Goal: Contribute content: Contribute content

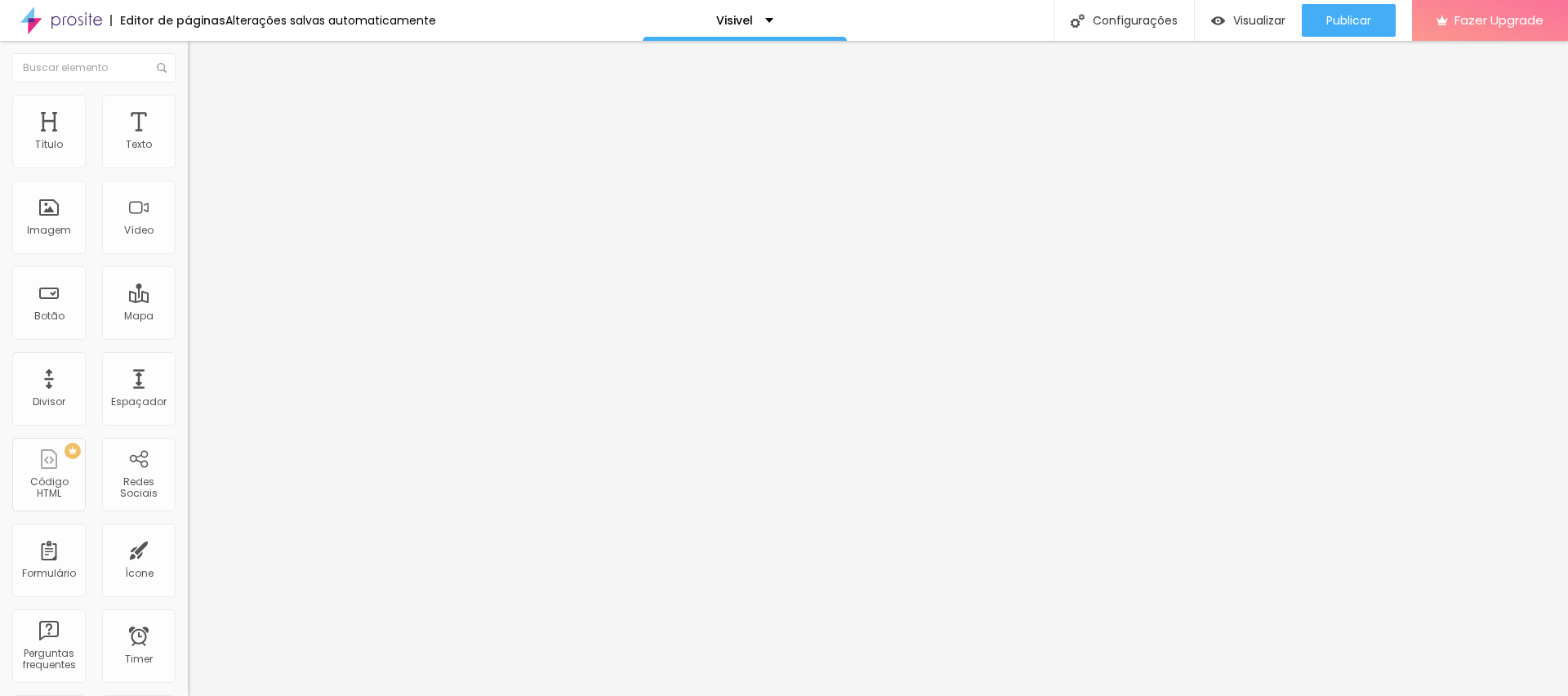
click at [187, 337] on input "[URL][DOMAIN_NAME]" at bounding box center [285, 328] width 196 height 16
paste input "[DOMAIN_NAME][URL]"
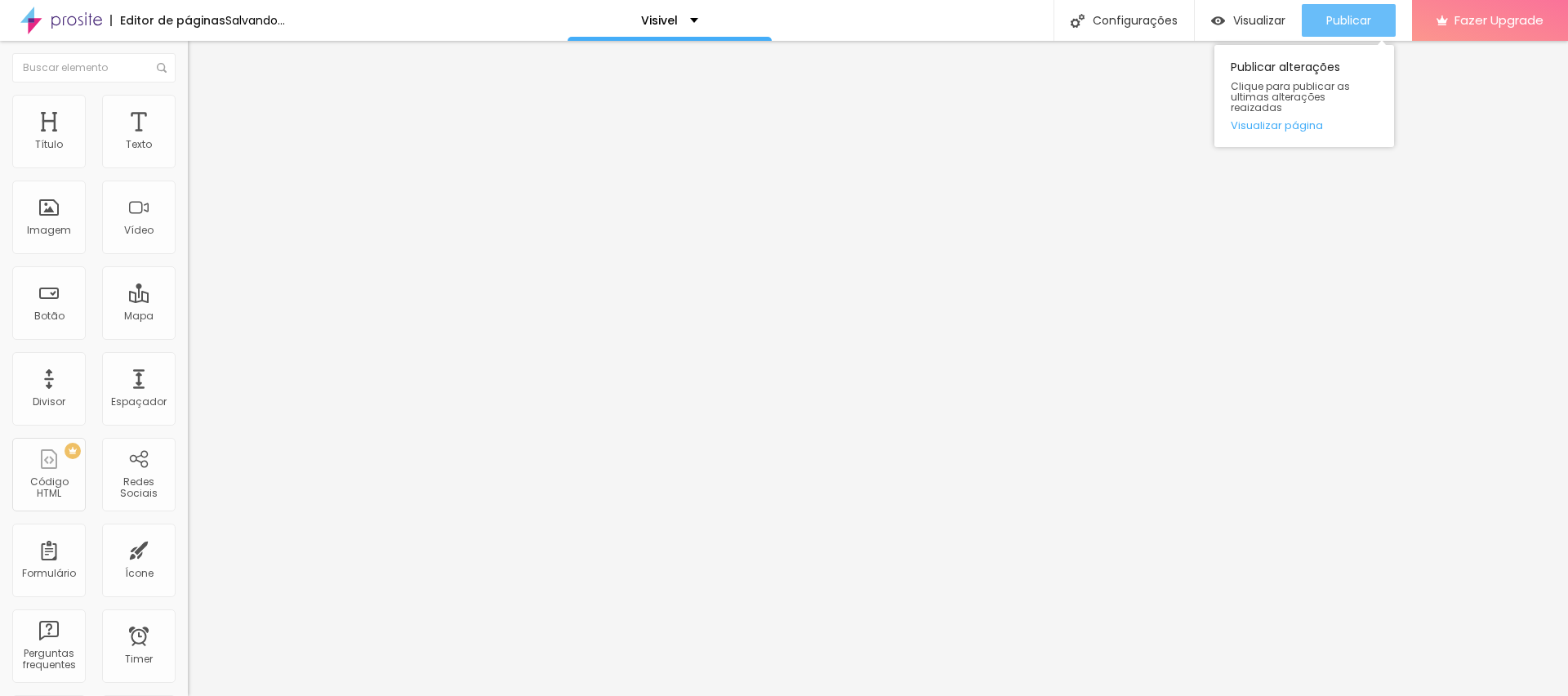
type input "[URL][DOMAIN_NAME]"
click at [1364, 20] on span "Publicar" at bounding box center [1348, 21] width 45 height 13
click at [1356, 19] on span "Publicar" at bounding box center [1348, 21] width 45 height 13
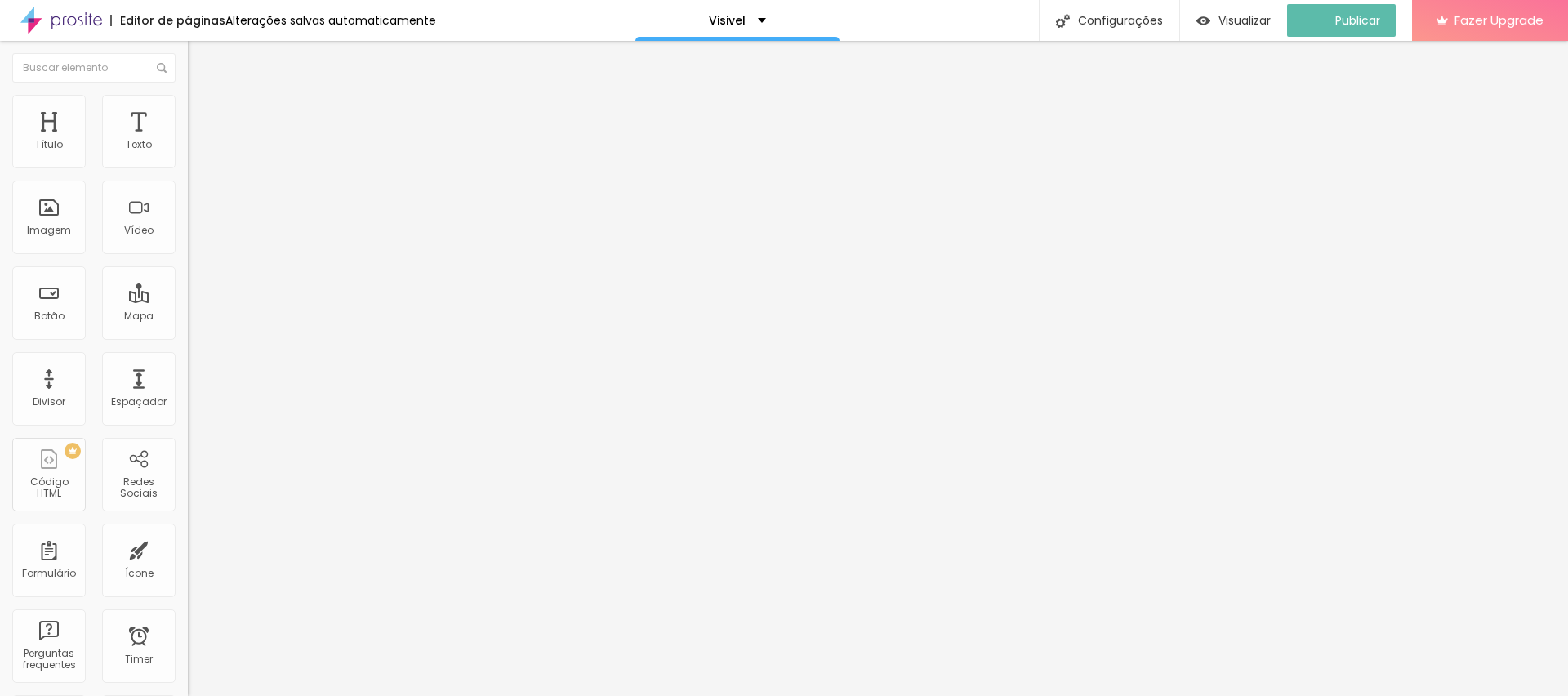
click at [187, 331] on input "[URL][DOMAIN_NAME]" at bounding box center [285, 328] width 196 height 16
click at [187, 337] on input "[URL][DOMAIN_NAME]" at bounding box center [285, 328] width 196 height 16
paste input "[DOMAIN_NAME][URL]"
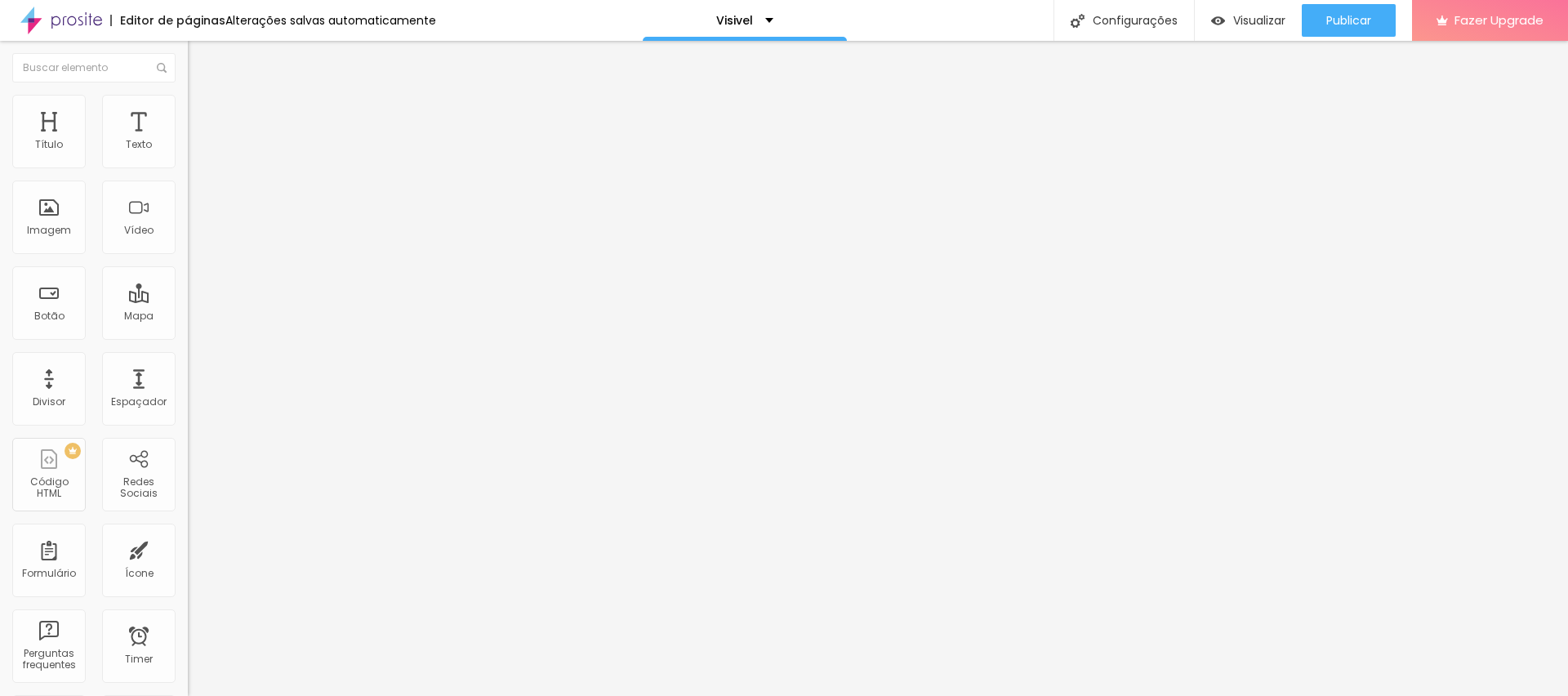
scroll to position [0, 37]
type input "[URL][DOMAIN_NAME]"
click at [1359, 18] on span "Publicar" at bounding box center [1348, 21] width 45 height 13
click at [187, 141] on span "Trocar imagem" at bounding box center [231, 133] width 89 height 14
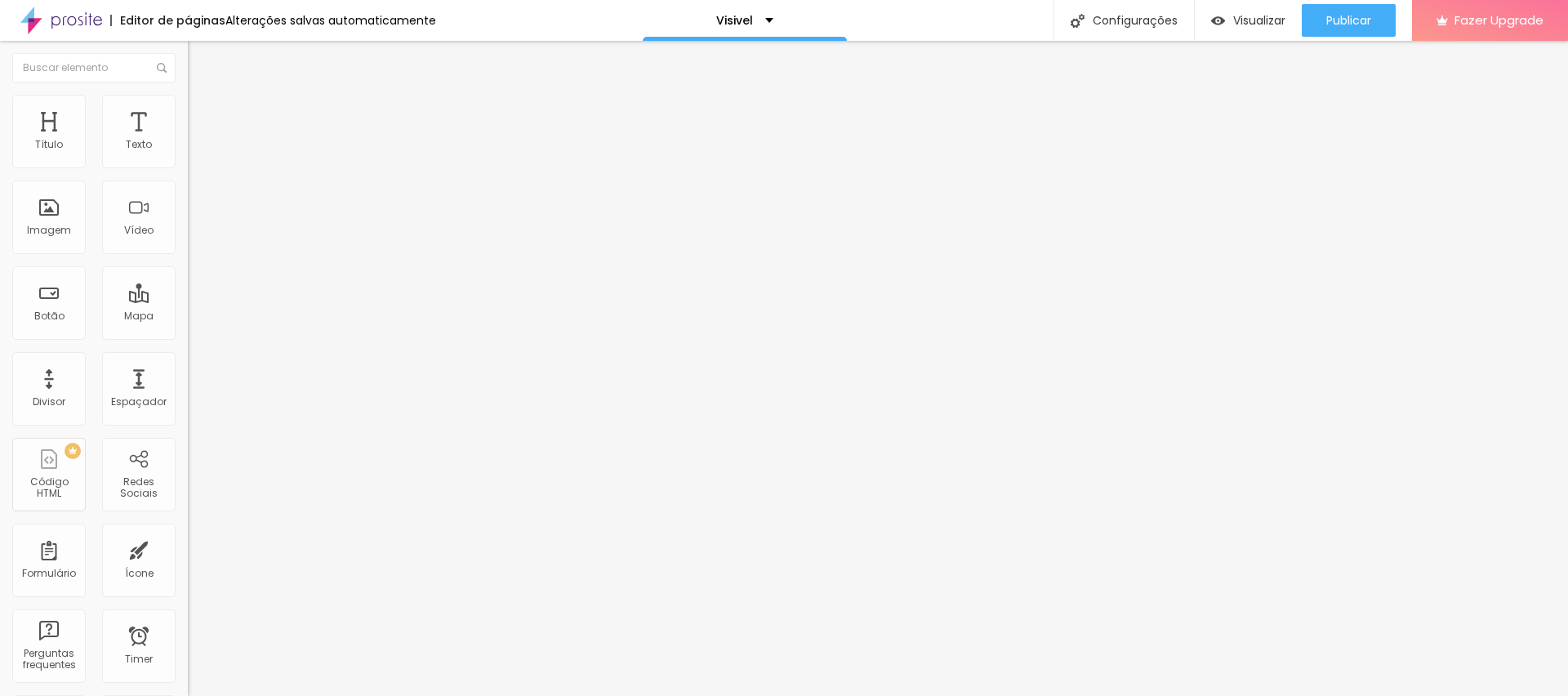
click at [1342, 7] on div "Publicar" at bounding box center [1348, 20] width 45 height 33
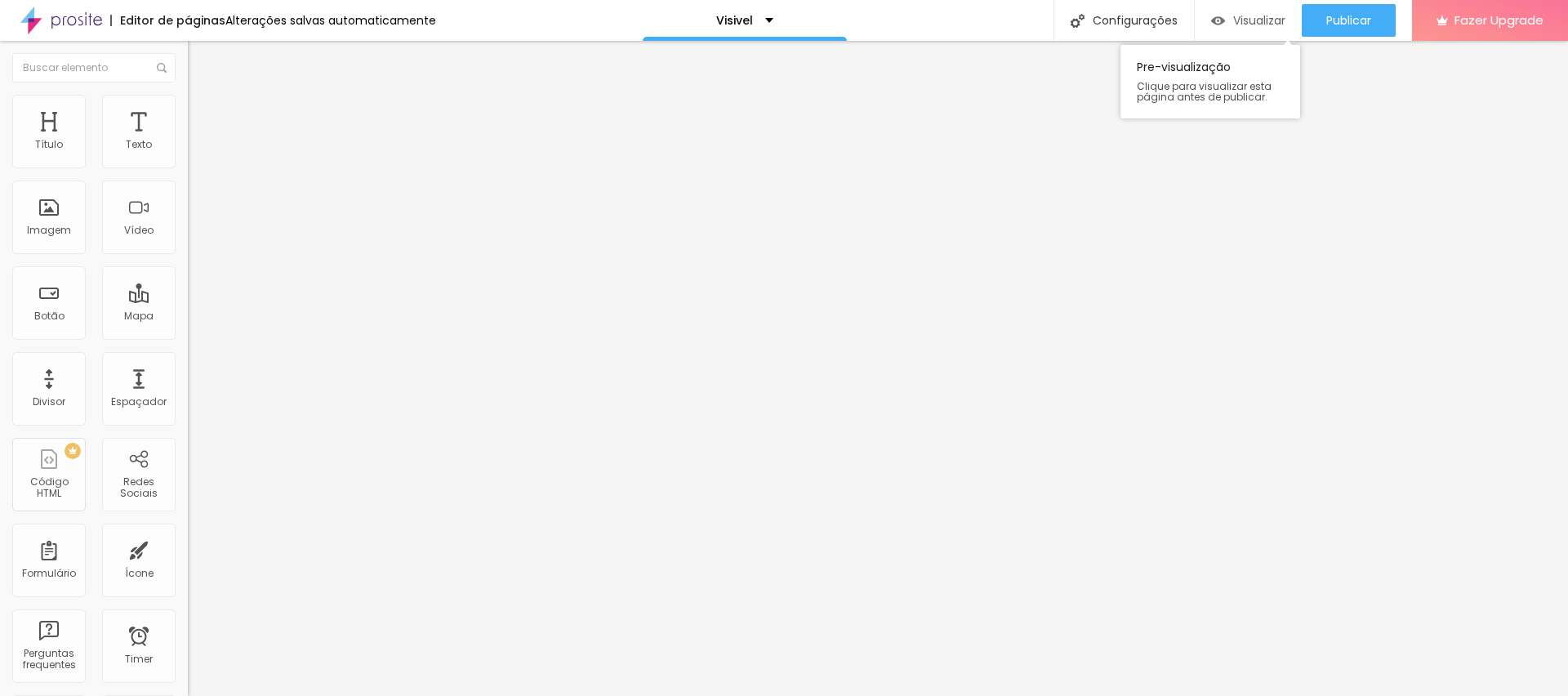
click at [1256, 27] on span "Visualizar" at bounding box center [1259, 21] width 53 height 13
click at [203, 115] on span "Avançado" at bounding box center [229, 121] width 54 height 14
click at [187, 111] on img at bounding box center [194, 118] width 14 height 14
click at [187, 695] on div at bounding box center [281, 702] width 187 height 0
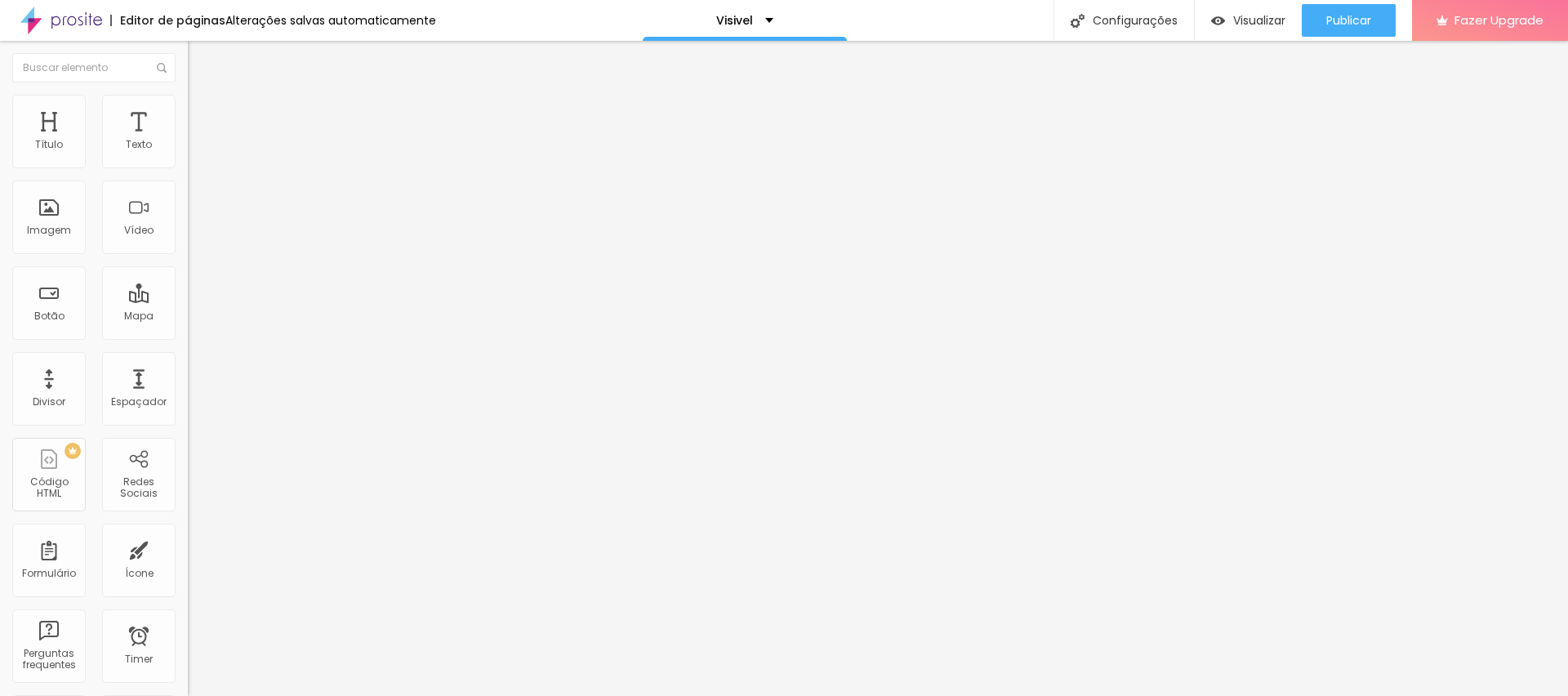
click at [187, 111] on li "Avançado" at bounding box center [281, 119] width 187 height 16
click at [203, 115] on span "Avançado" at bounding box center [229, 121] width 54 height 14
click at [187, 111] on li "Avançado" at bounding box center [281, 119] width 187 height 16
click at [187, 695] on div at bounding box center [281, 702] width 187 height 0
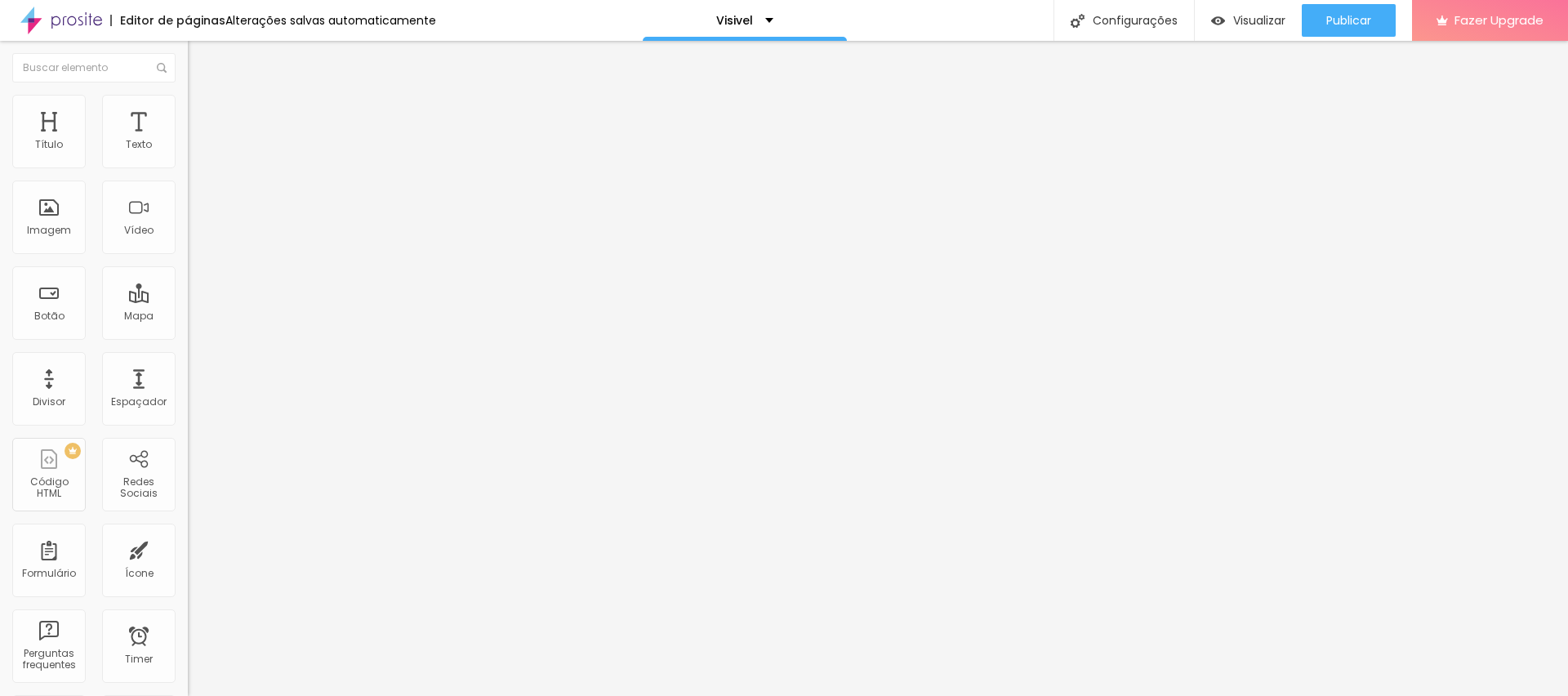
click at [187, 111] on li "Avançado" at bounding box center [281, 119] width 187 height 16
click at [187, 695] on div at bounding box center [281, 702] width 187 height 0
click at [203, 115] on span "Avançado" at bounding box center [229, 121] width 54 height 14
click at [1372, 21] on button "Publicar" at bounding box center [1348, 20] width 94 height 33
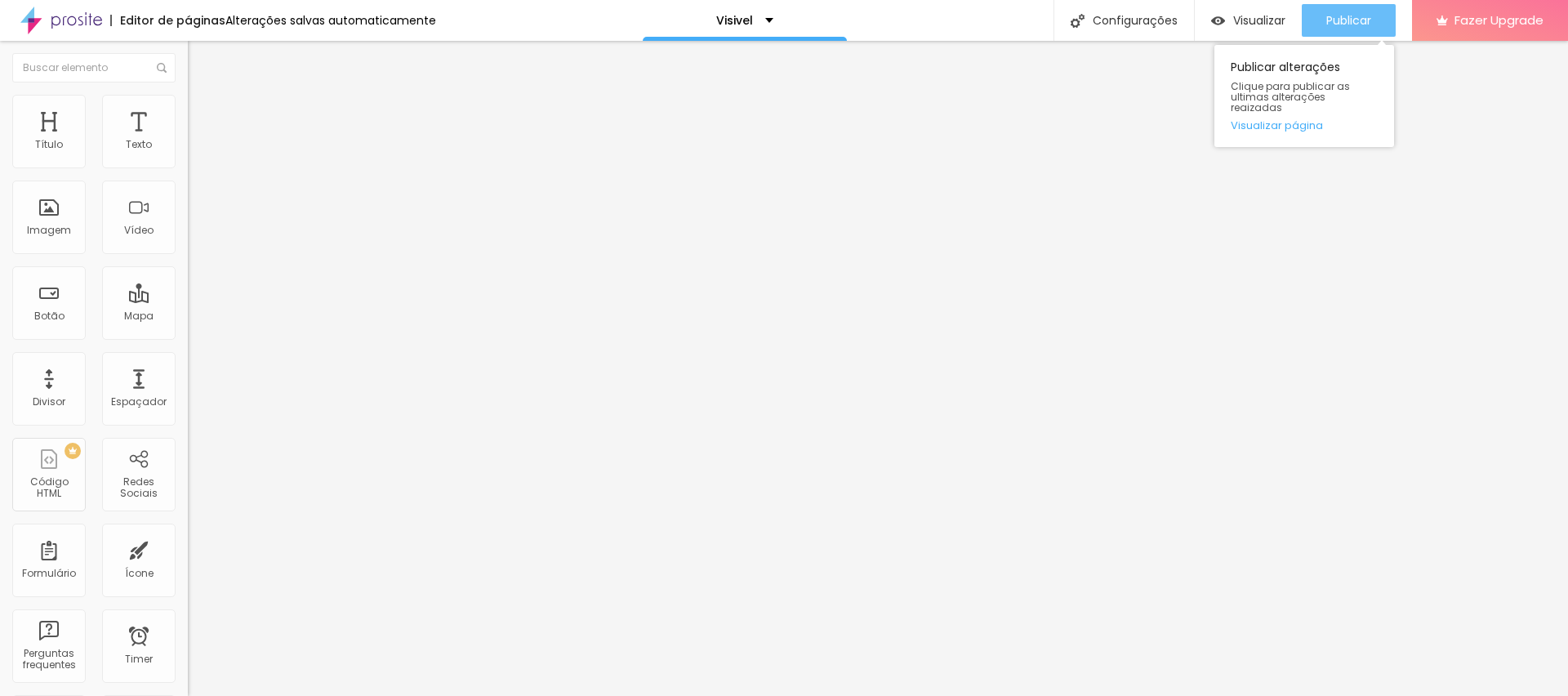
click at [1358, 25] on span "Publicar" at bounding box center [1348, 21] width 45 height 13
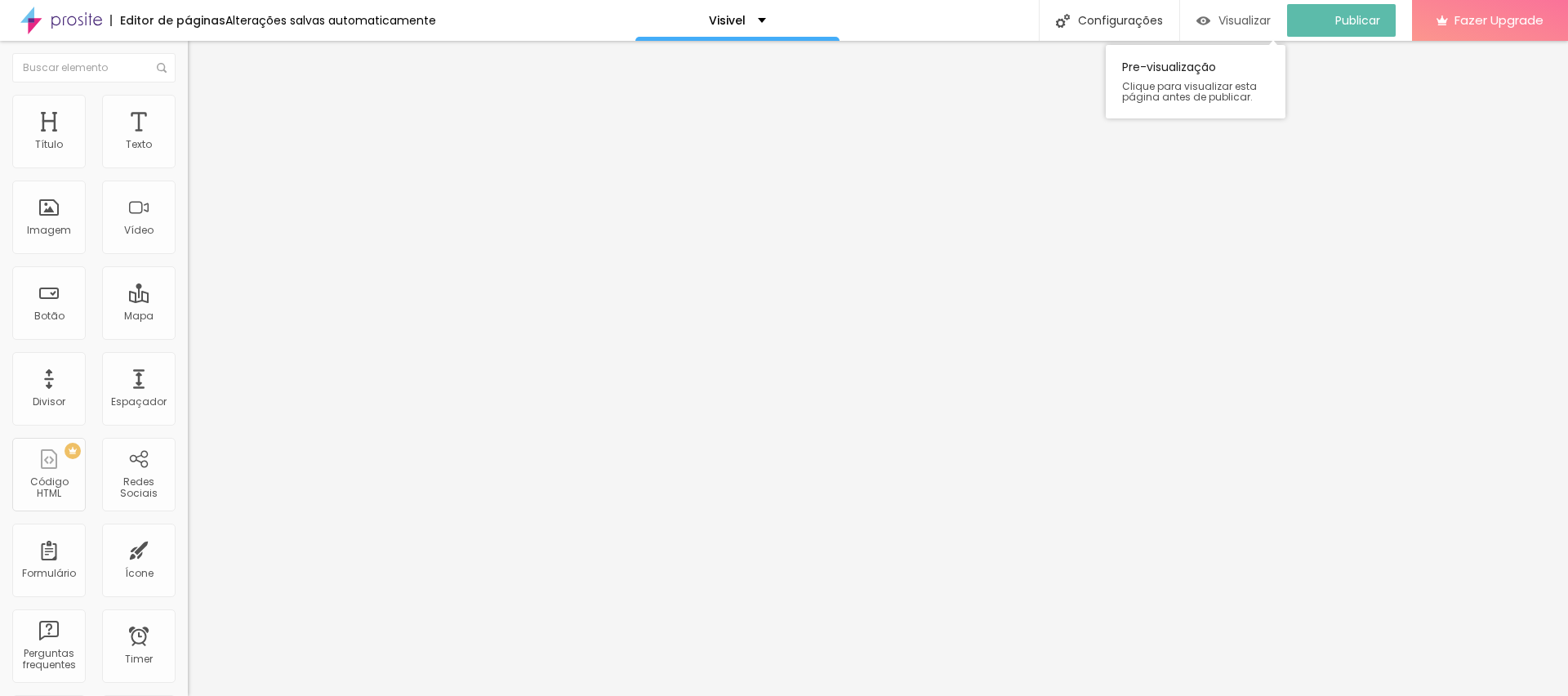
click at [1232, 19] on span "Visualizar" at bounding box center [1244, 21] width 53 height 13
click at [187, 111] on img at bounding box center [194, 118] width 14 height 14
click at [187, 695] on div at bounding box center [281, 702] width 187 height 0
click at [187, 111] on img at bounding box center [194, 118] width 14 height 14
click at [187, 695] on div at bounding box center [281, 702] width 187 height 0
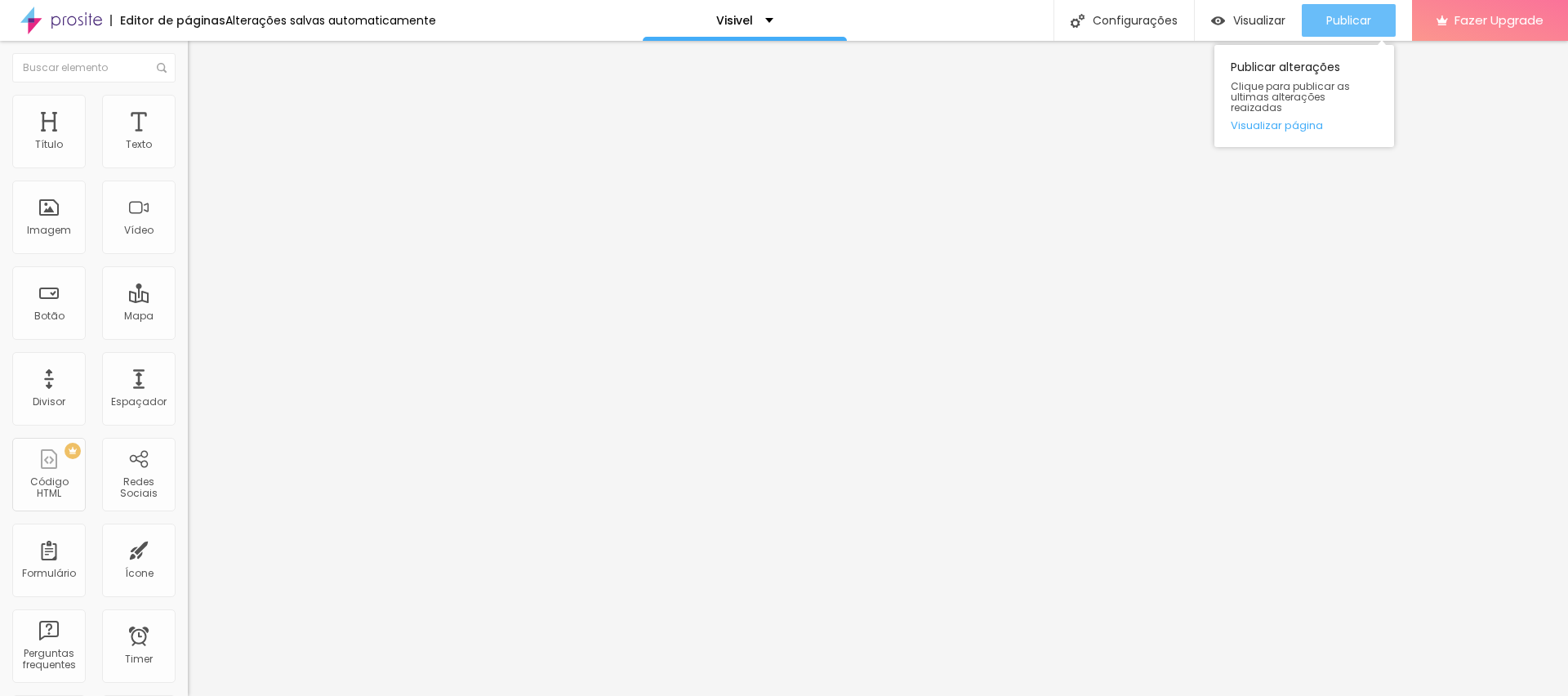
click at [1354, 15] on span "Publicar" at bounding box center [1348, 21] width 45 height 13
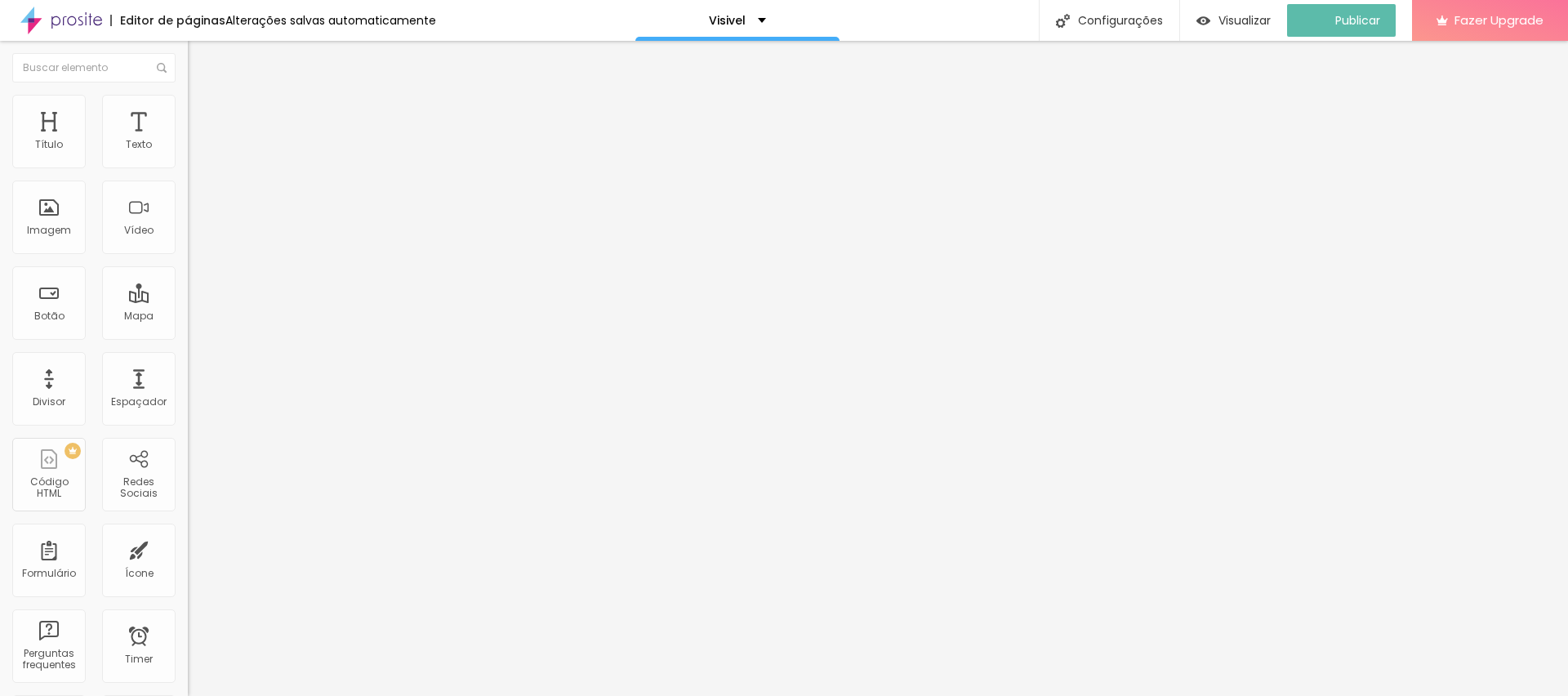
click at [187, 111] on li "Avançado" at bounding box center [281, 119] width 187 height 16
click at [187, 255] on span "Original" at bounding box center [207, 249] width 39 height 14
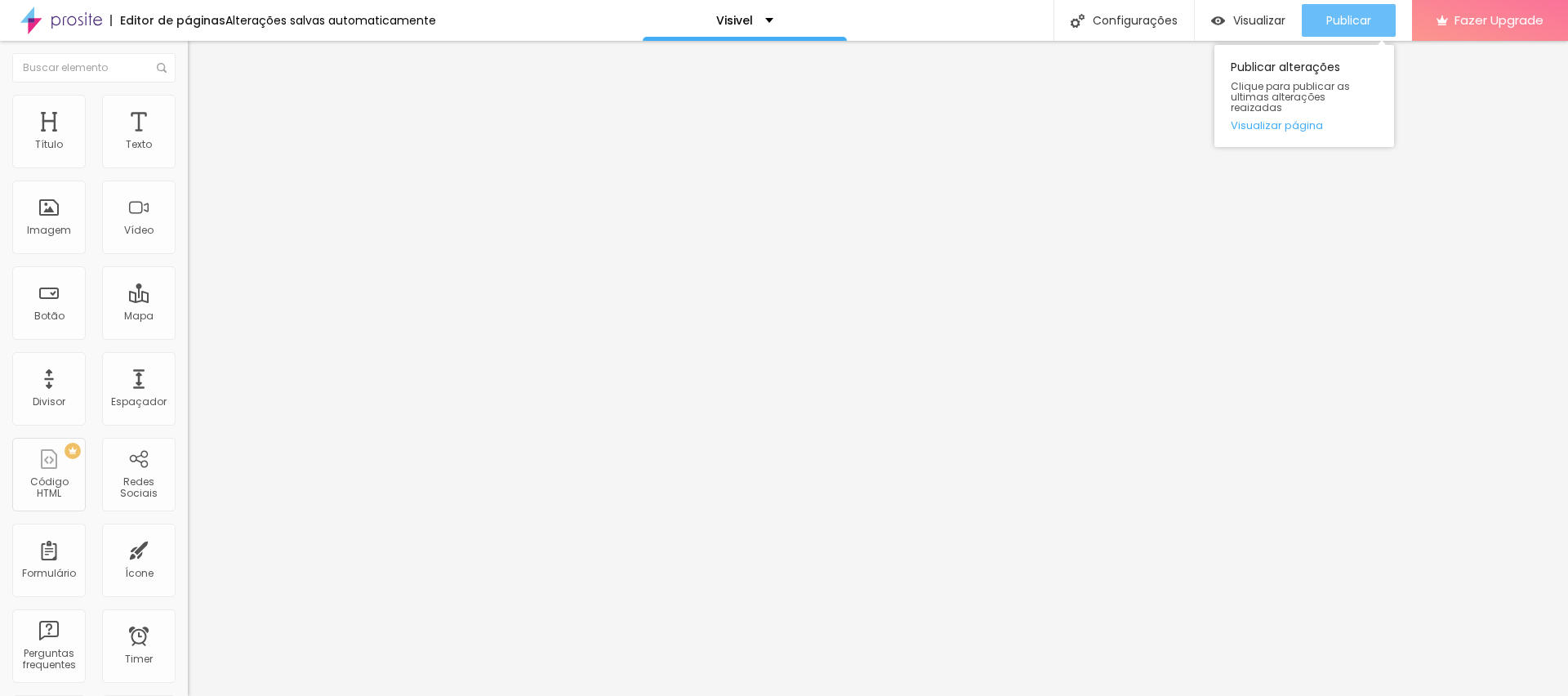
click at [1369, 24] on span "Publicar" at bounding box center [1348, 21] width 45 height 13
click at [1332, 15] on span "Publicar" at bounding box center [1348, 21] width 45 height 13
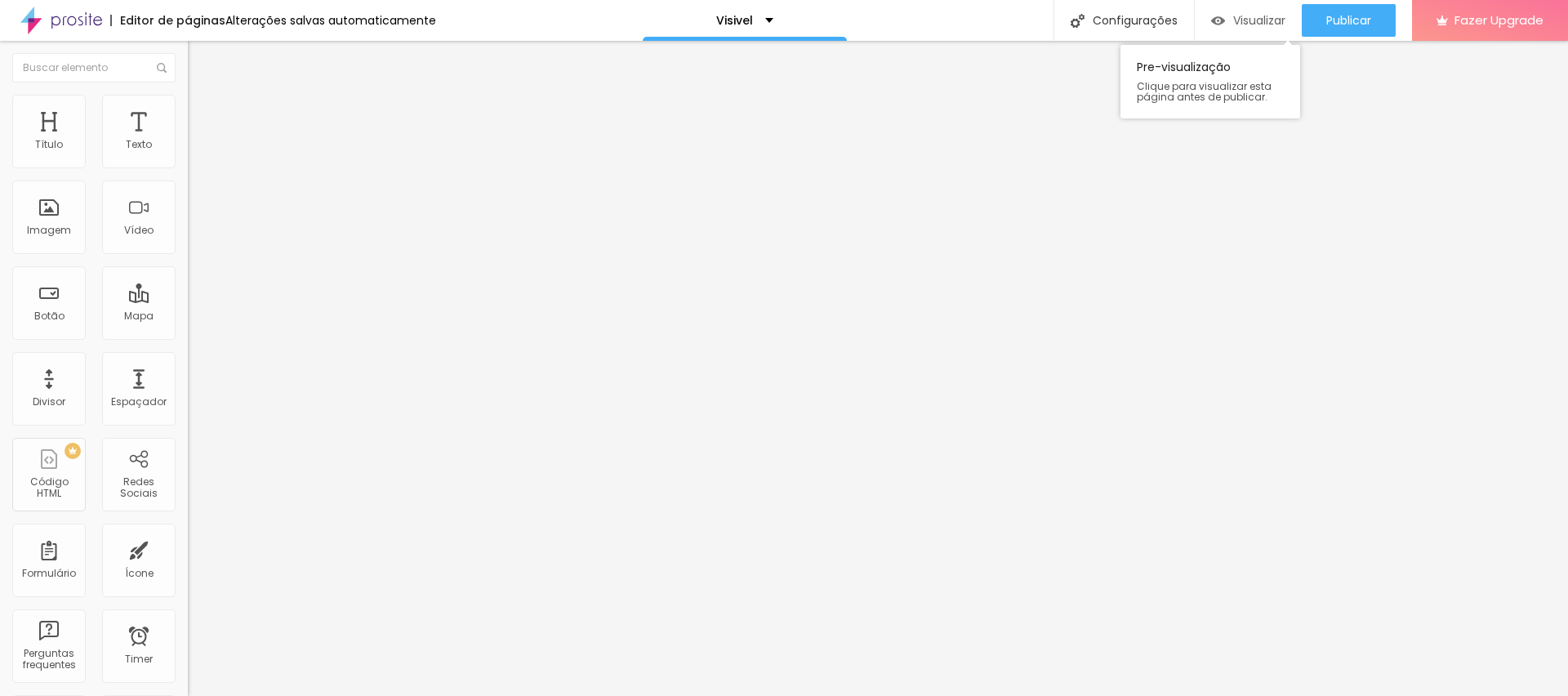
click at [1227, 27] on div "Visualizar" at bounding box center [1249, 21] width 75 height 14
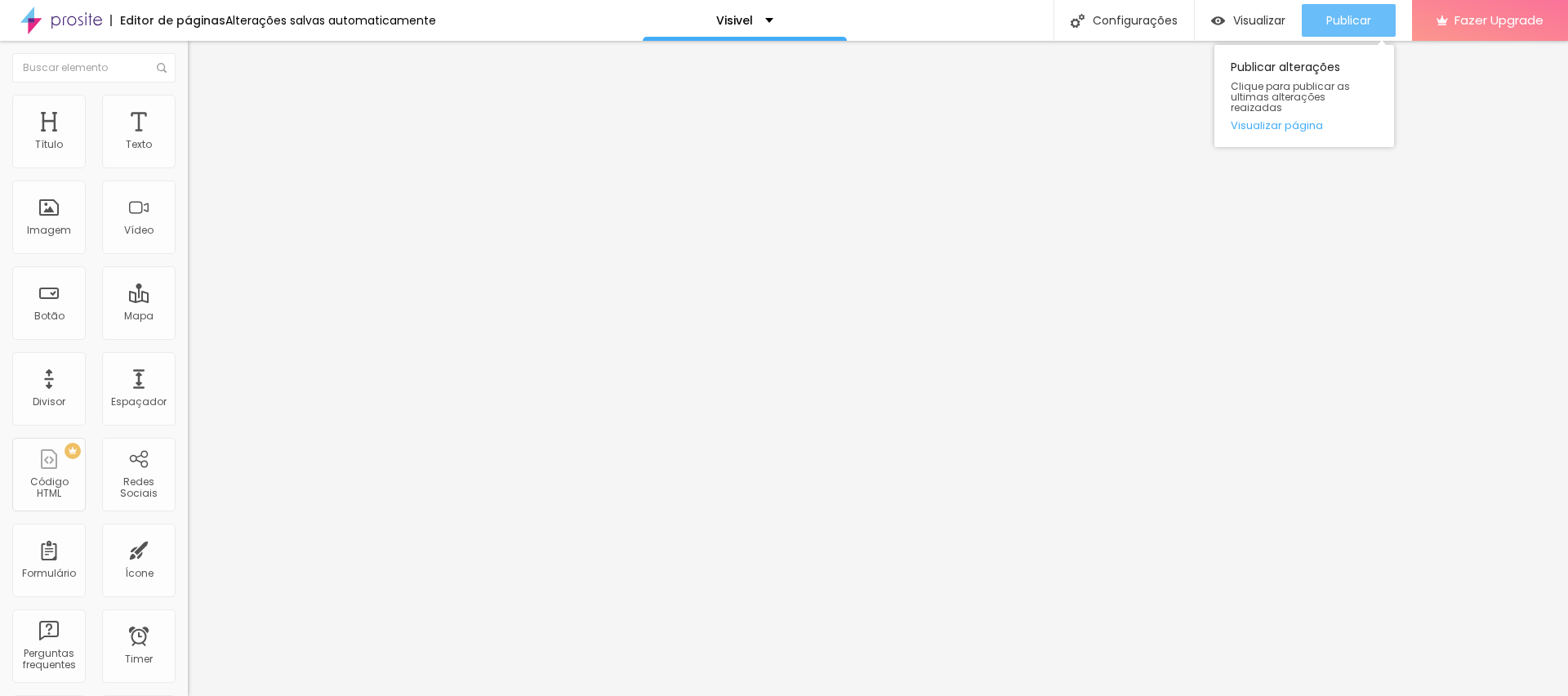
click at [1365, 14] on span "Publicar" at bounding box center [1348, 21] width 45 height 13
click at [187, 154] on input "QUERO ENTRAR AGORA" at bounding box center [285, 144] width 196 height 16
drag, startPoint x: 55, startPoint y: 182, endPoint x: 176, endPoint y: 182, distance: 121.0
click at [187, 182] on div "Texto QUERO ENTRAR AGORA Alinhamento [GEOGRAPHIC_DATA] Link URL [URL][DOMAIN_NA…" at bounding box center [281, 250] width 187 height 248
click at [187, 154] on input "QUERO ENTRAR AGORA" at bounding box center [285, 144] width 196 height 16
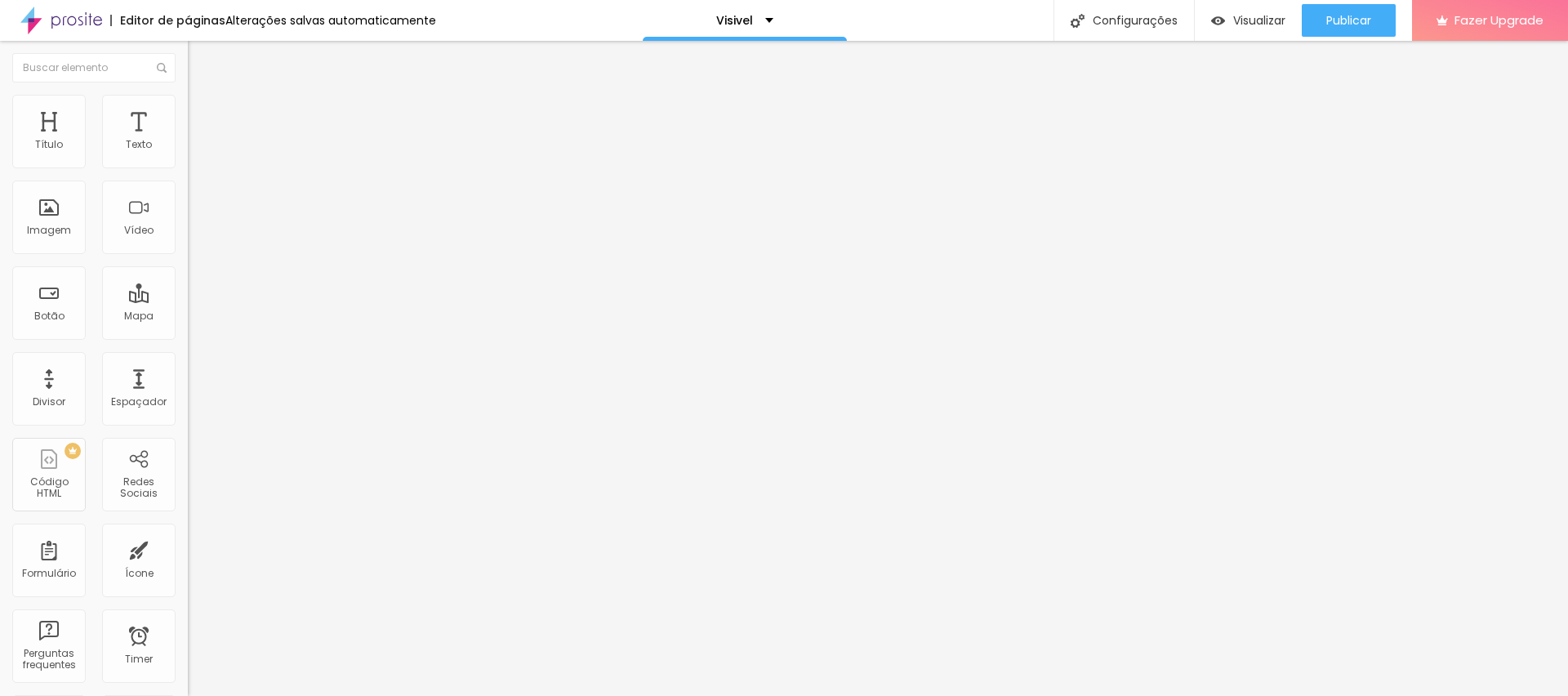
drag, startPoint x: 61, startPoint y: 184, endPoint x: 82, endPoint y: 184, distance: 21.0
click at [187, 154] on input "QUERO ENTRAR AGORA" at bounding box center [285, 144] width 196 height 16
type input "Q"
type input "GARANTIR MINHA VAGA"
click at [187, 154] on input "GARANTIR MINHA VAGA" at bounding box center [285, 144] width 196 height 16
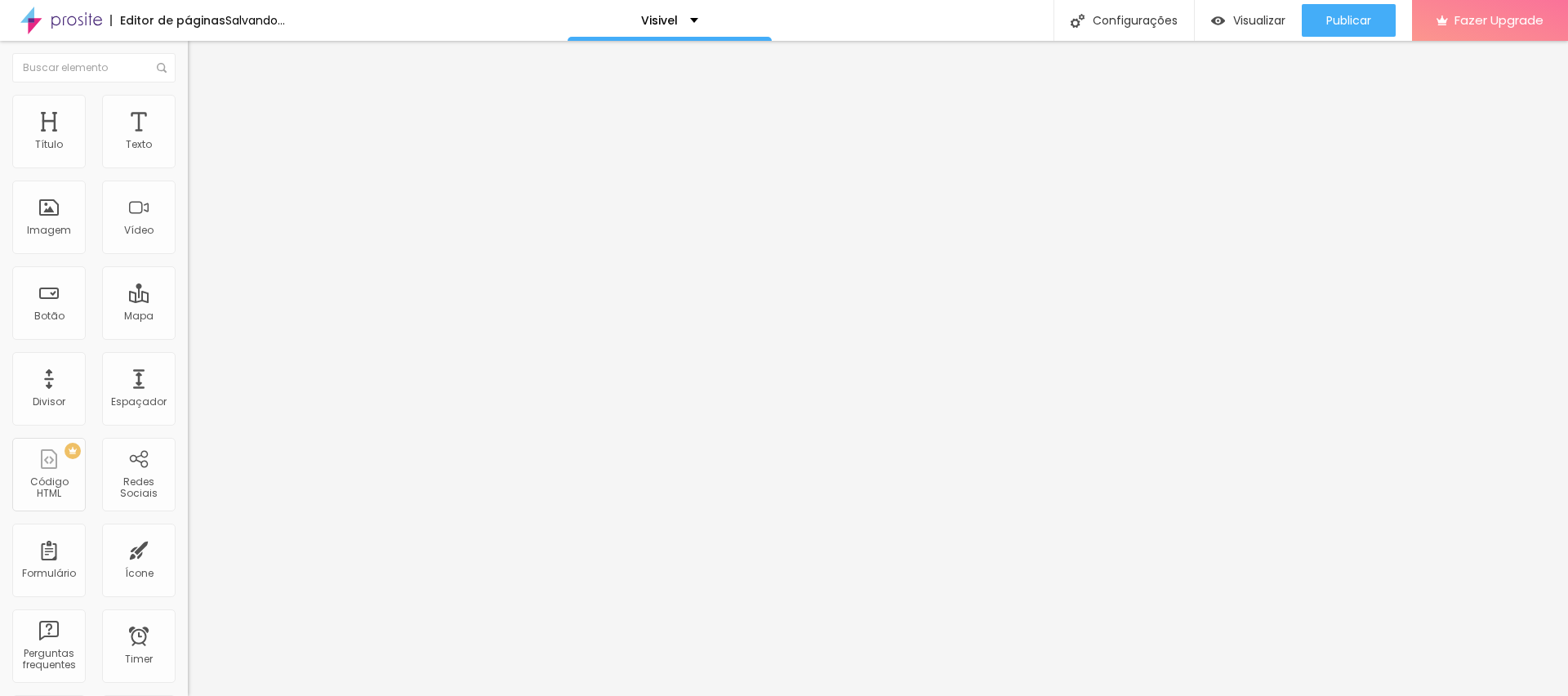
click at [187, 154] on input "GARANTIR MINHA VAGA" at bounding box center [285, 144] width 196 height 16
click at [187, 137] on div "Texto" at bounding box center [281, 132] width 187 height 10
click at [187, 154] on input "QUERO ENTRAR AGORA" at bounding box center [285, 144] width 196 height 16
paste input "GARANTIR MINHA VAG"
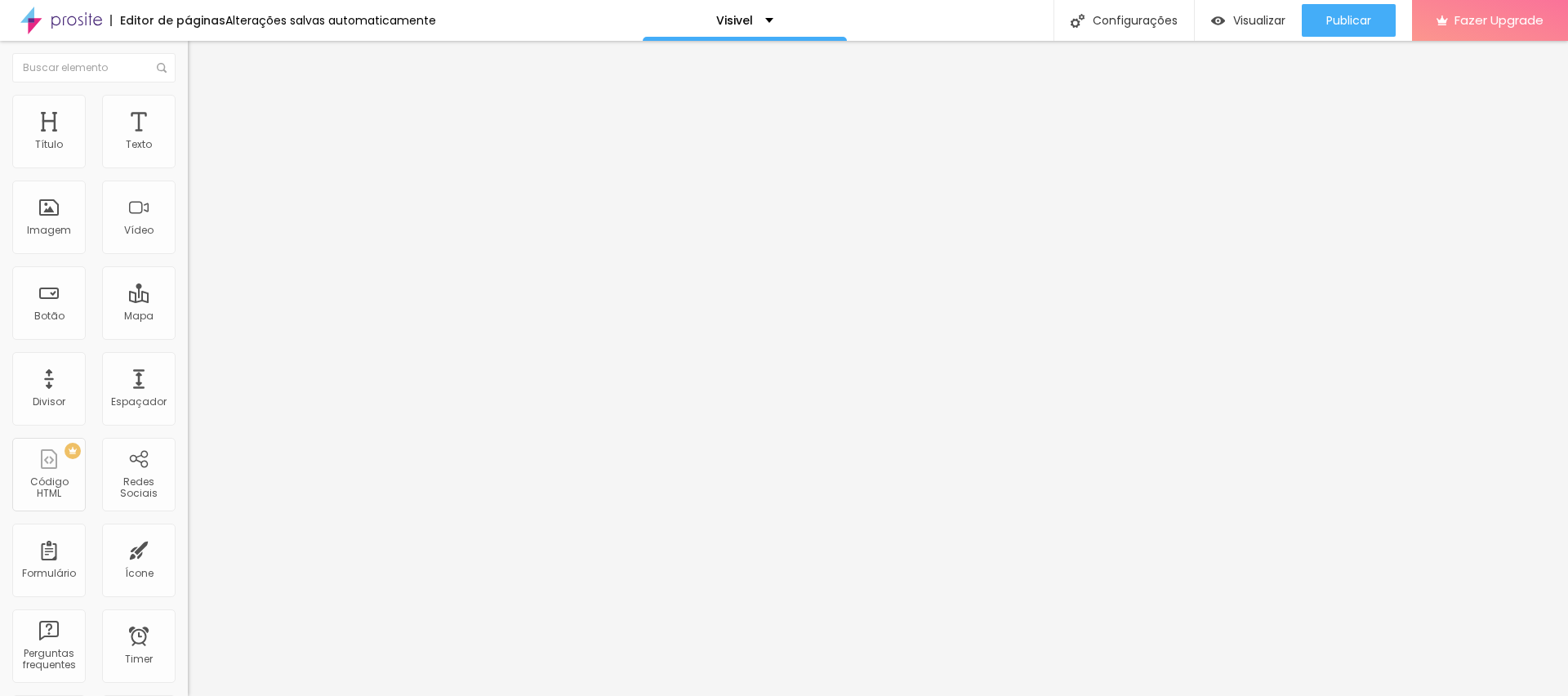
type input "GARANTIR MINHA VAGA"
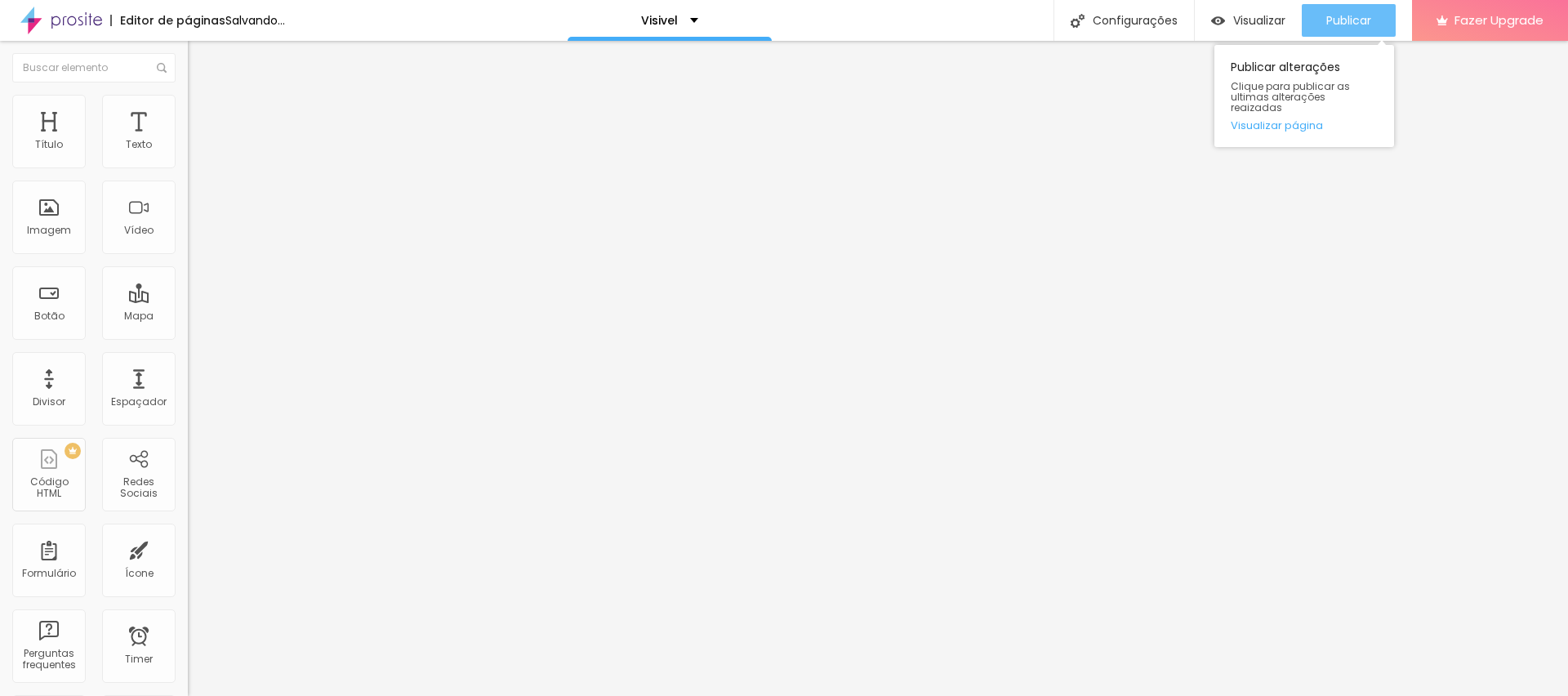
click at [1349, 16] on span "Publicar" at bounding box center [1348, 21] width 45 height 13
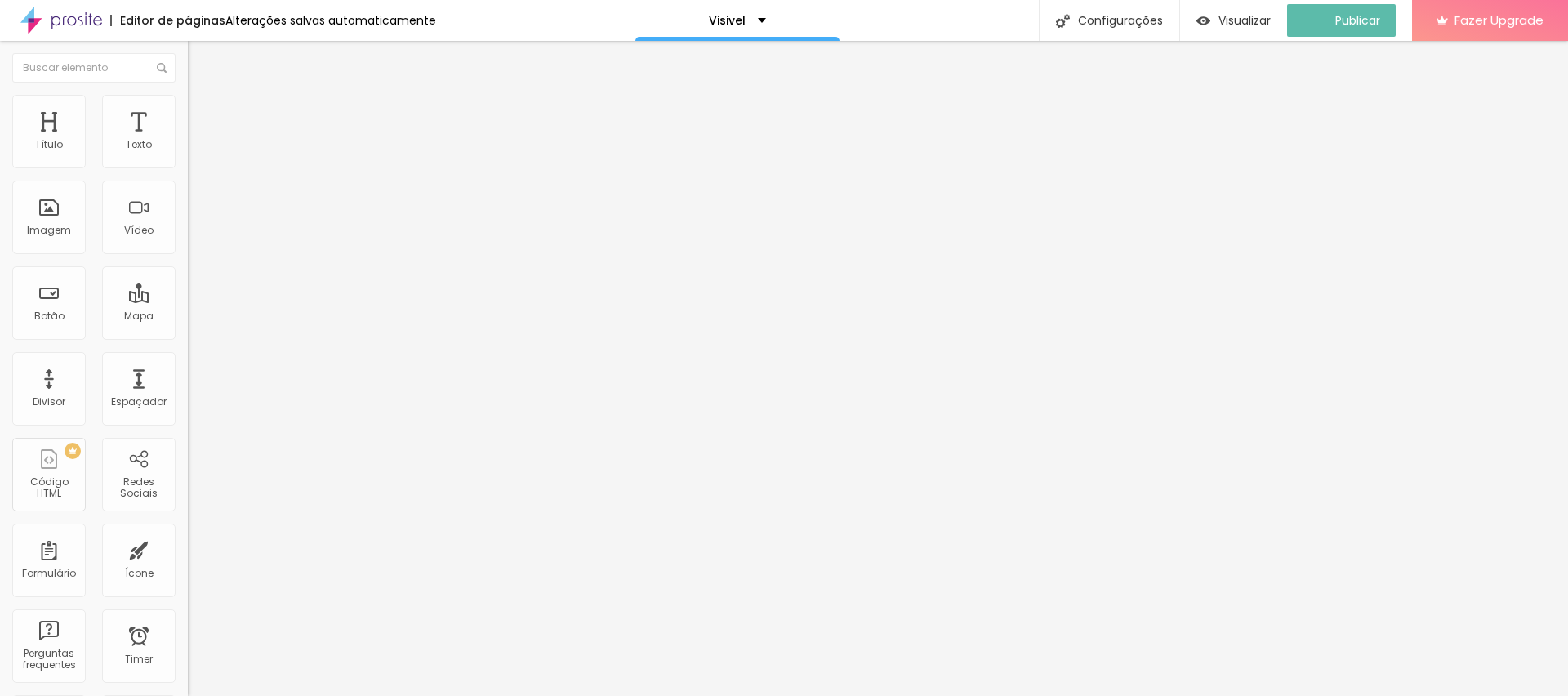
click at [187, 173] on span "Editar perguntas" at bounding box center [233, 166] width 93 height 14
click at [187, 182] on div at bounding box center [281, 182] width 187 height 0
click at [187, 173] on span "Editar perguntas" at bounding box center [233, 166] width 93 height 14
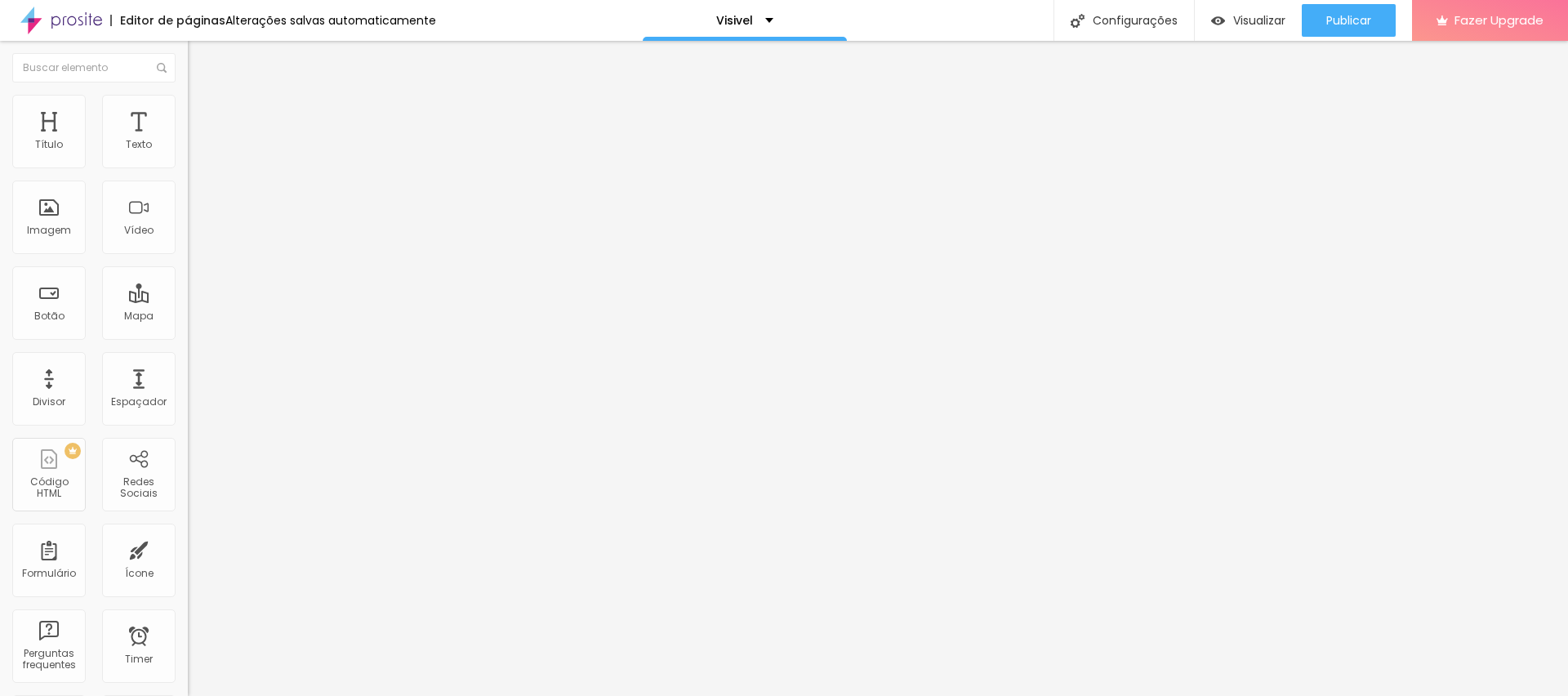
copy p "O que eu vou ter de resultado com essa mentoria?"
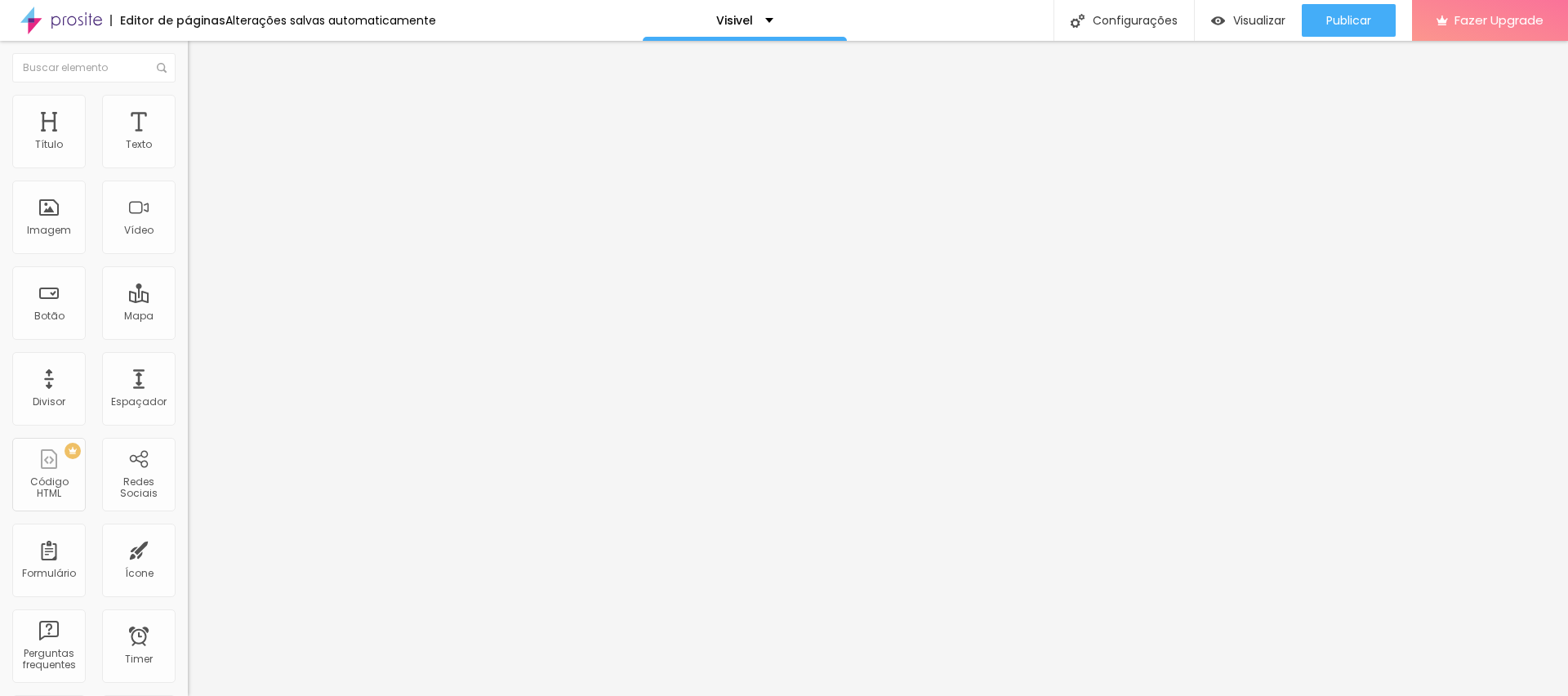
copy p "Você vai parar de adiar sua presença. Vai entender por que se esconde, como rep…"
copy p "O que eu vou ter de resultado com essa mentoria?"
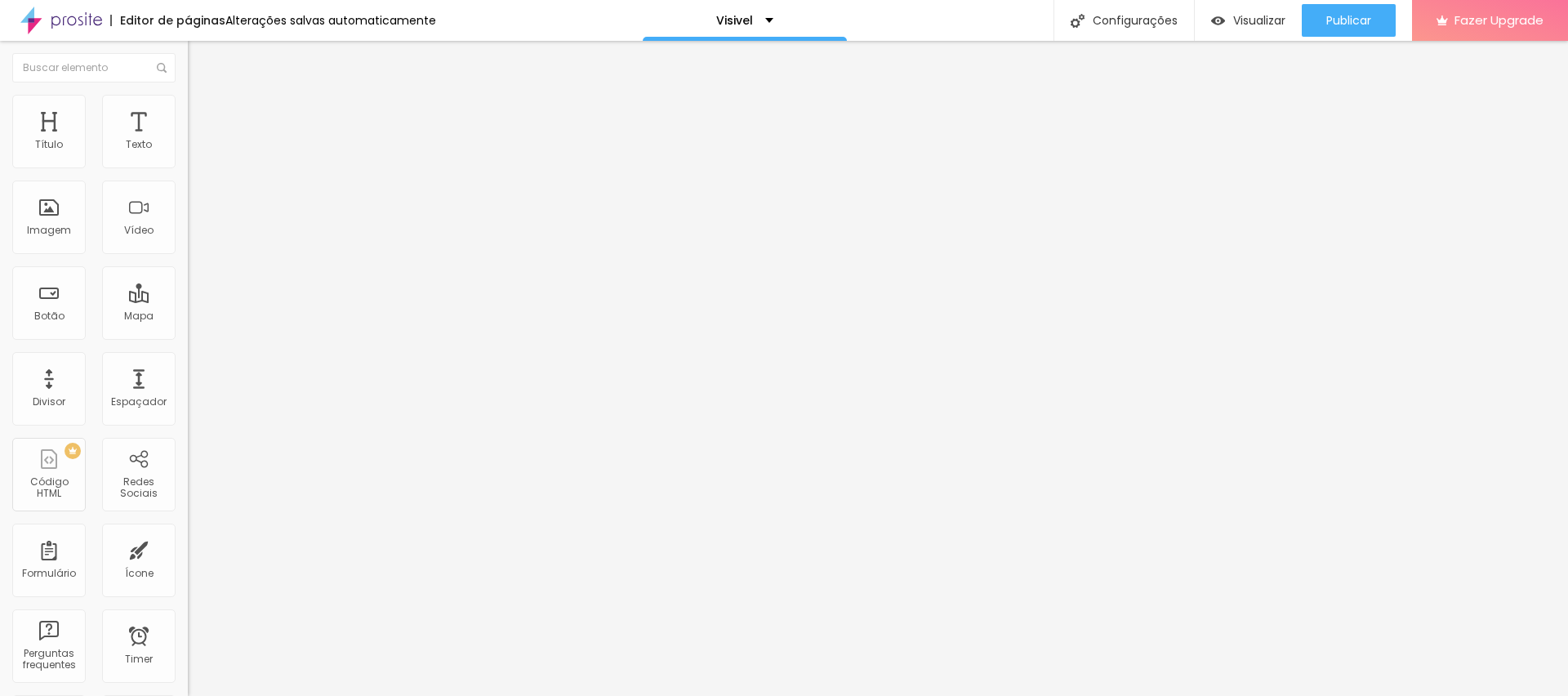
click at [187, 173] on span "Editar perguntas" at bounding box center [233, 166] width 93 height 14
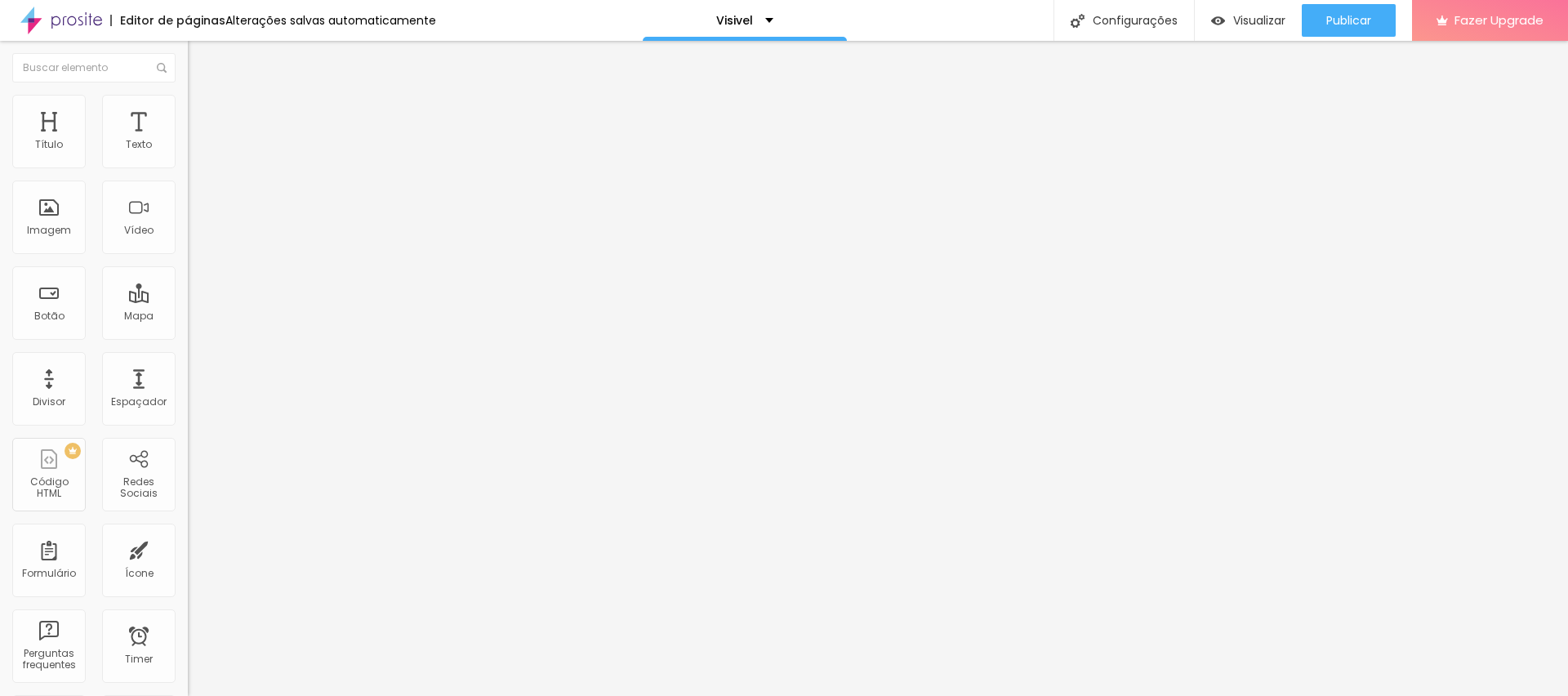
drag, startPoint x: 764, startPoint y: 413, endPoint x: 830, endPoint y: 411, distance: 66.0
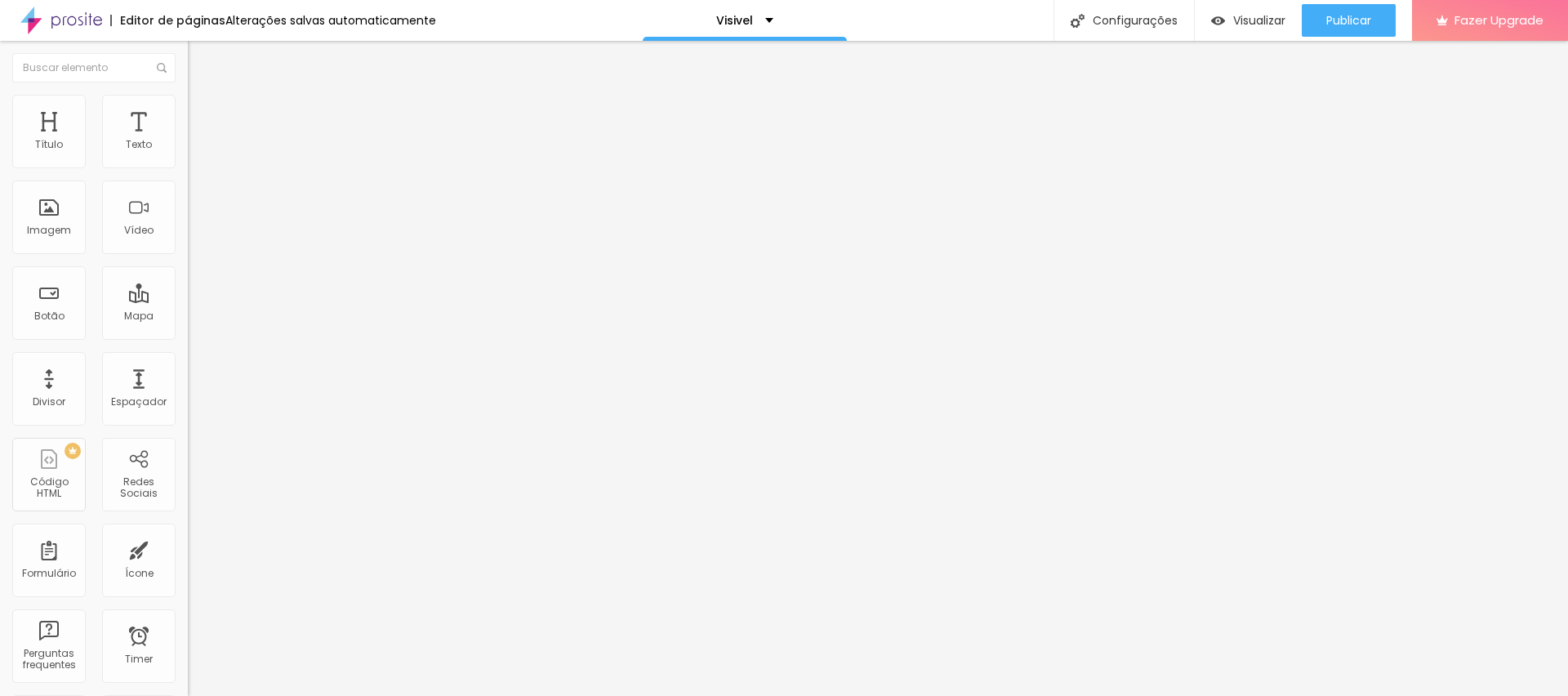
click at [187, 173] on span "Editar perguntas" at bounding box center [233, 166] width 93 height 14
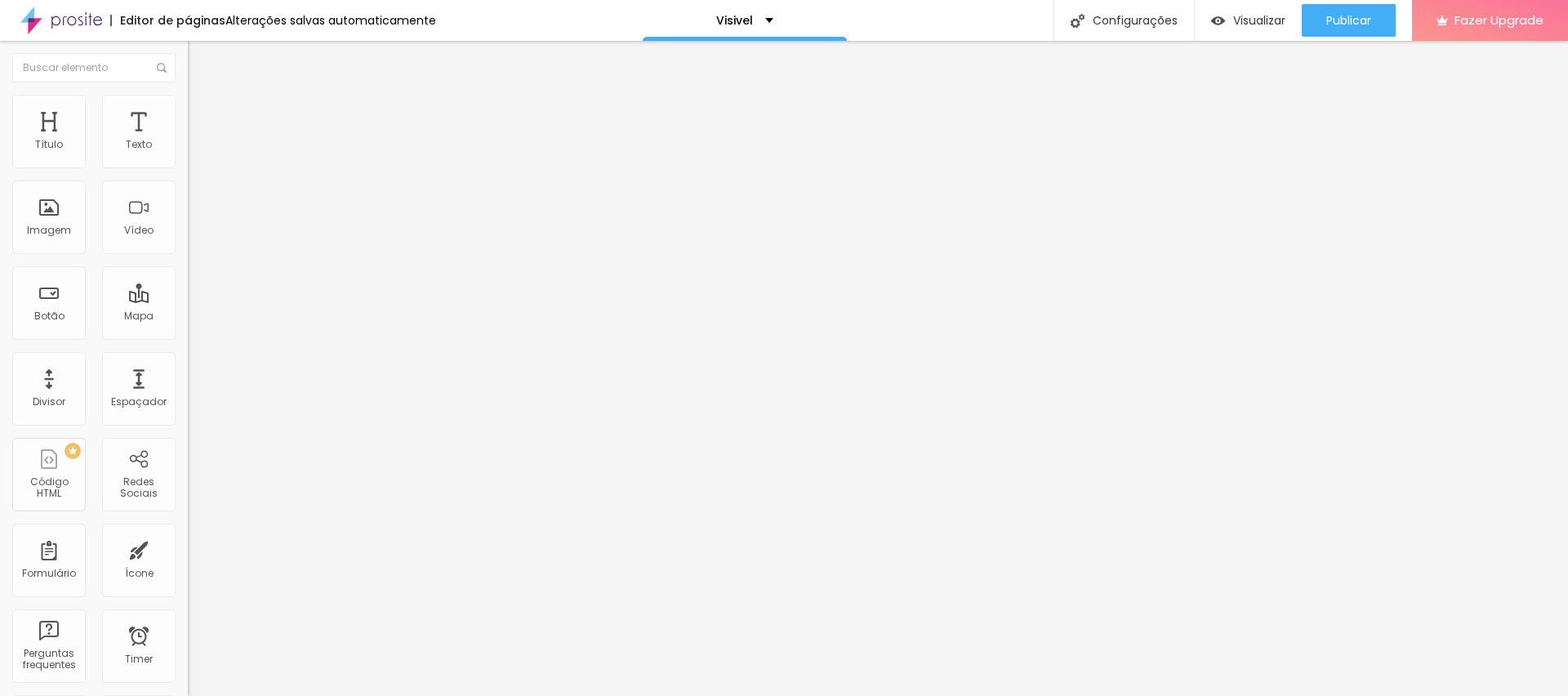
drag, startPoint x: 636, startPoint y: 411, endPoint x: 827, endPoint y: 407, distance: 191.0
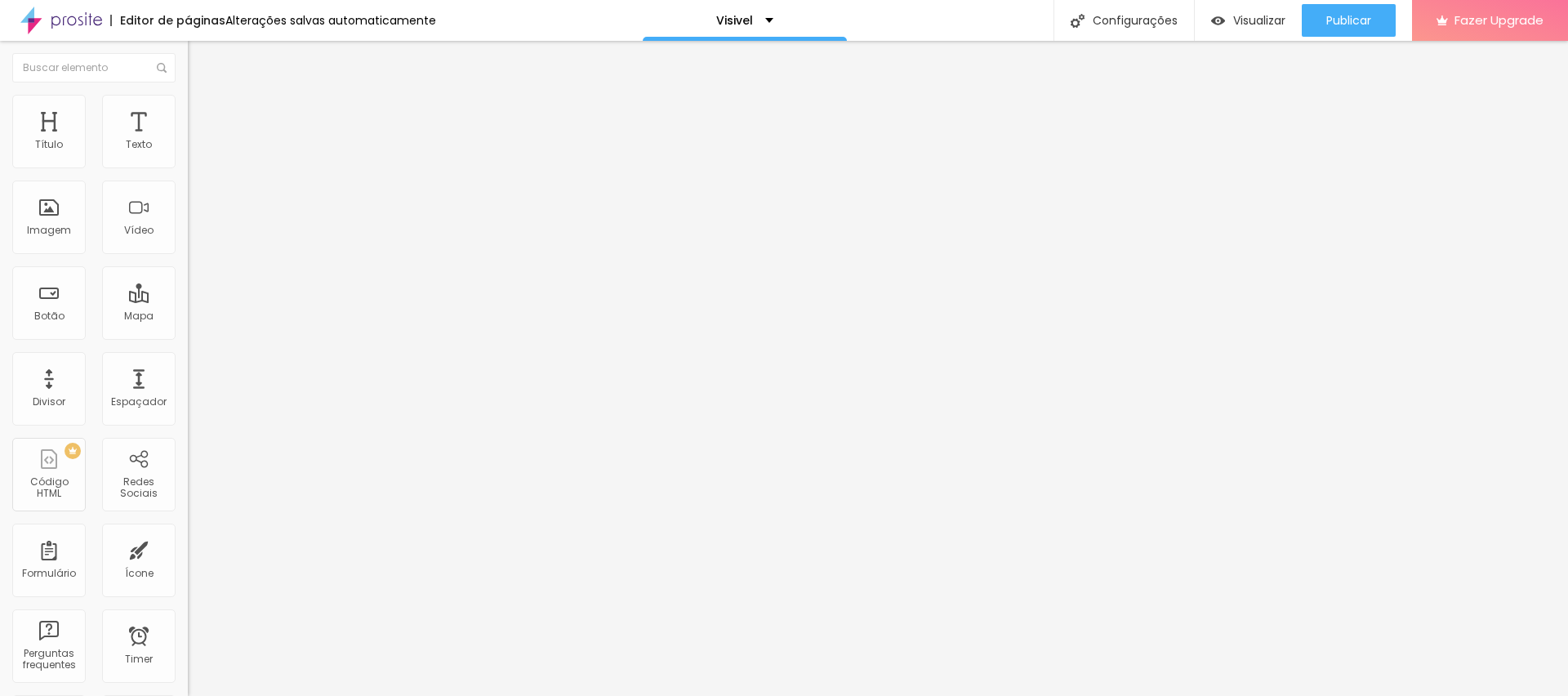
drag, startPoint x: 831, startPoint y: 258, endPoint x: 924, endPoint y: 259, distance: 93.0
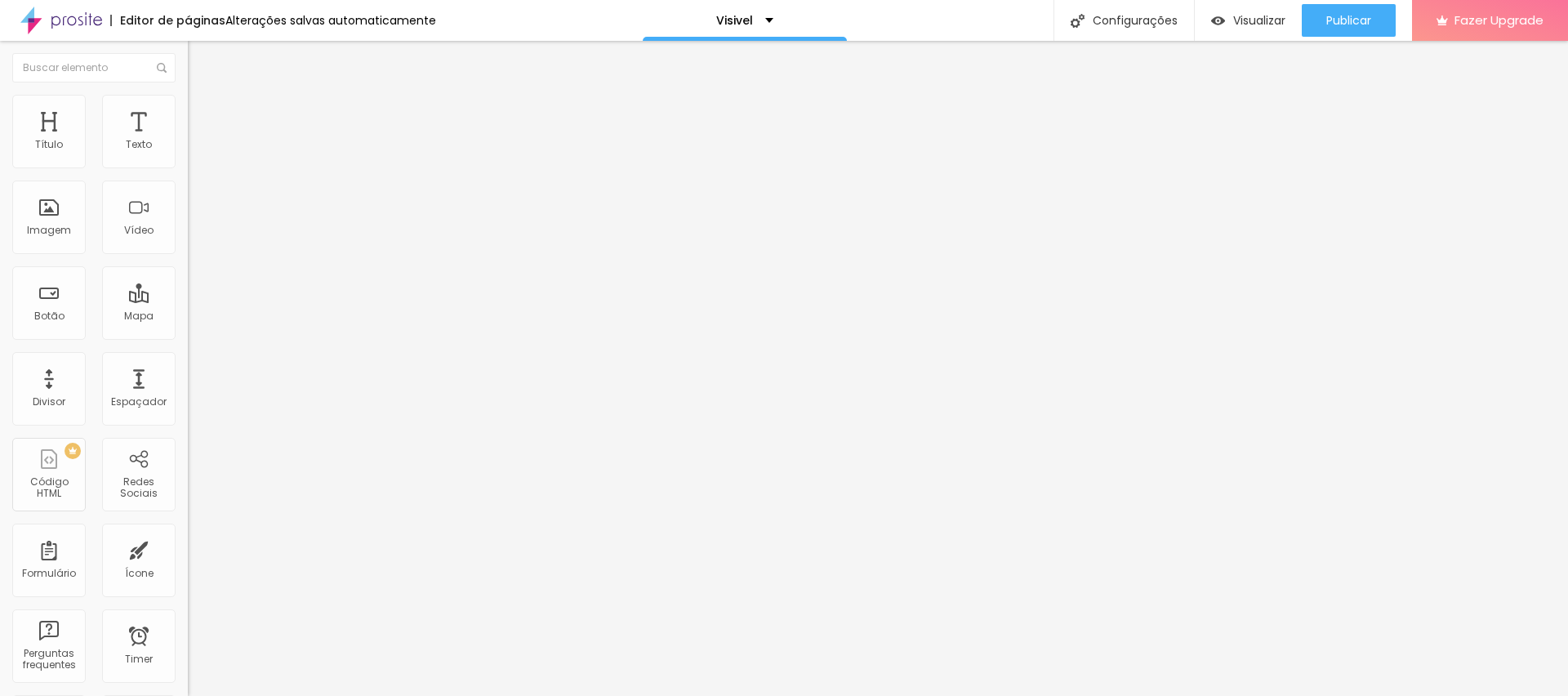
drag, startPoint x: 870, startPoint y: 260, endPoint x: 931, endPoint y: 263, distance: 61.1
drag, startPoint x: 619, startPoint y: 412, endPoint x: 548, endPoint y: 412, distance: 71.0
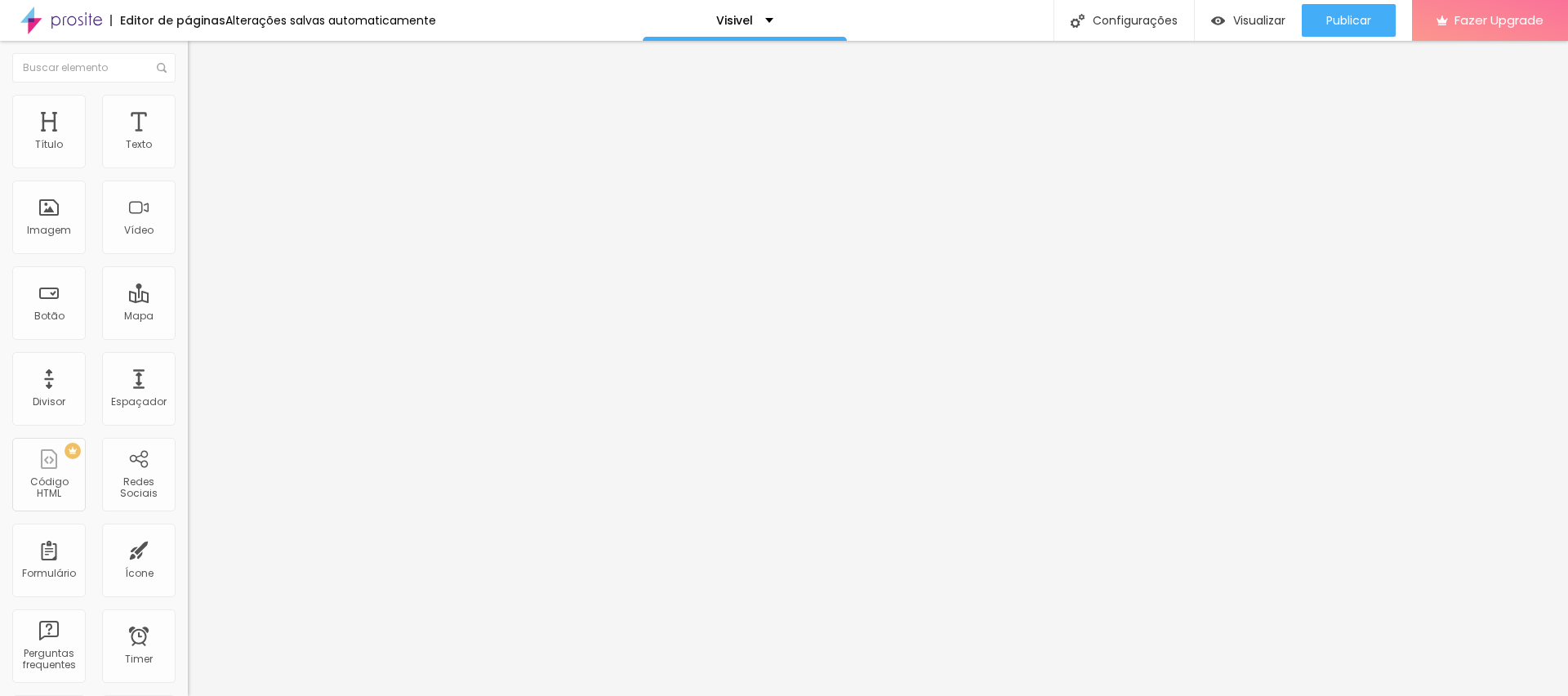
copy p "O que diferencia, é que aqui não falo apenas de estética ou técnicas de imagem.…"
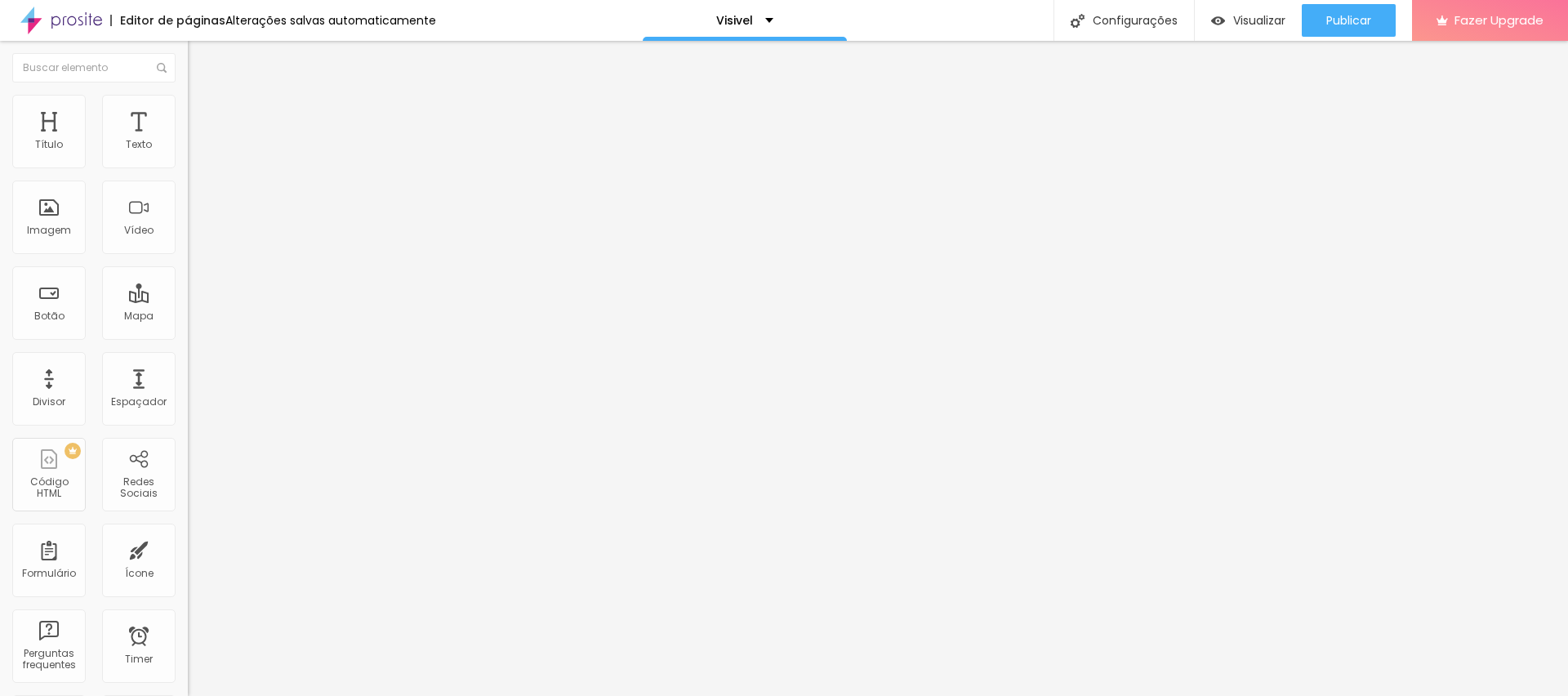
drag, startPoint x: 897, startPoint y: 411, endPoint x: 948, endPoint y: 406, distance: 51.2
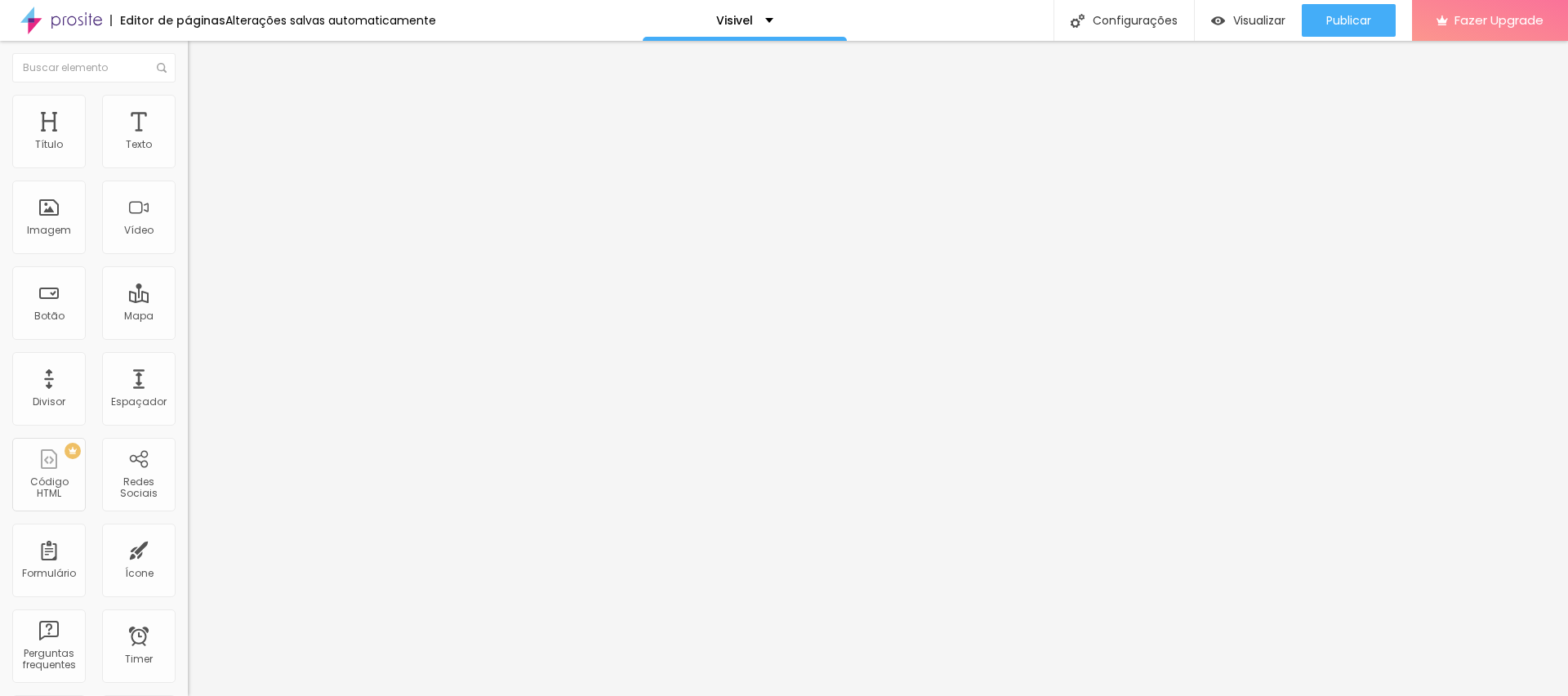
drag, startPoint x: 686, startPoint y: 429, endPoint x: 1204, endPoint y: 403, distance: 518.7
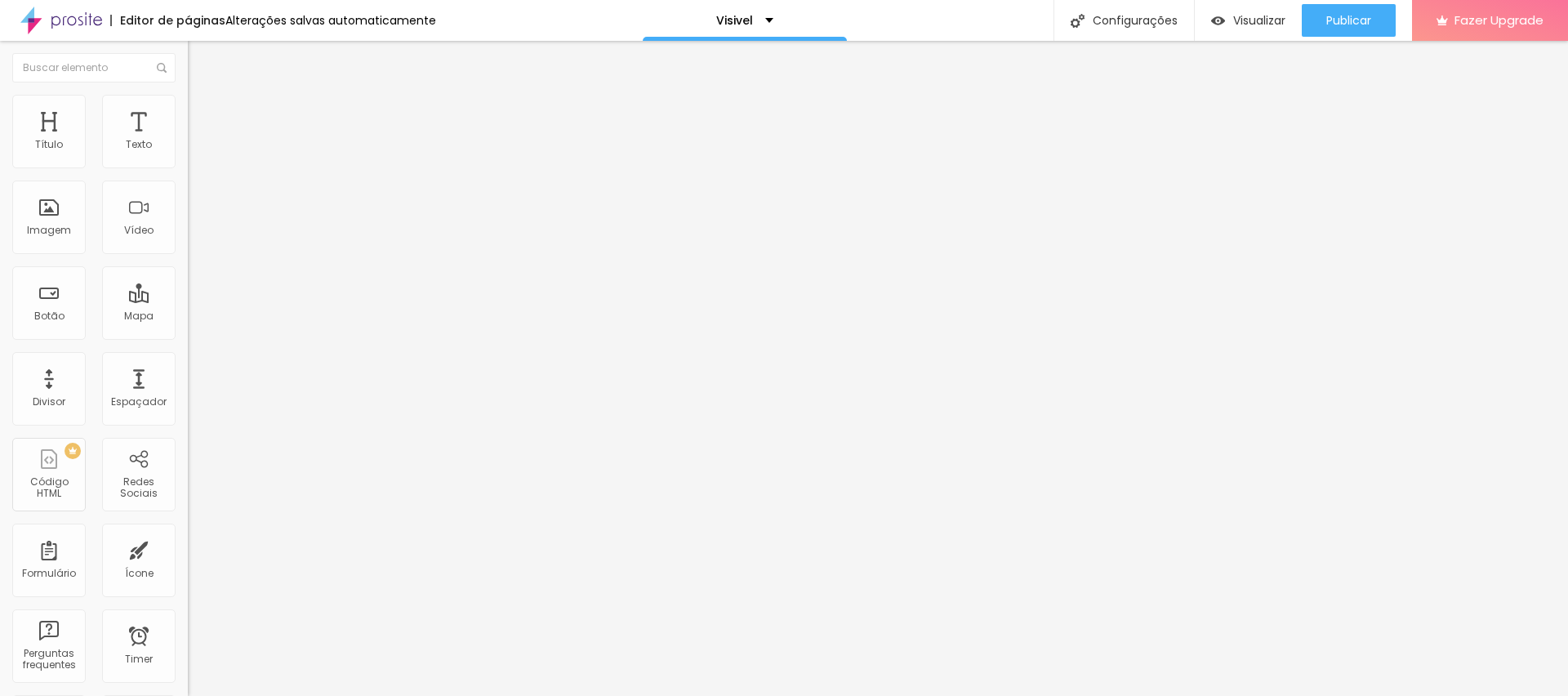
click at [187, 173] on span "Editar perguntas" at bounding box center [233, 166] width 93 height 14
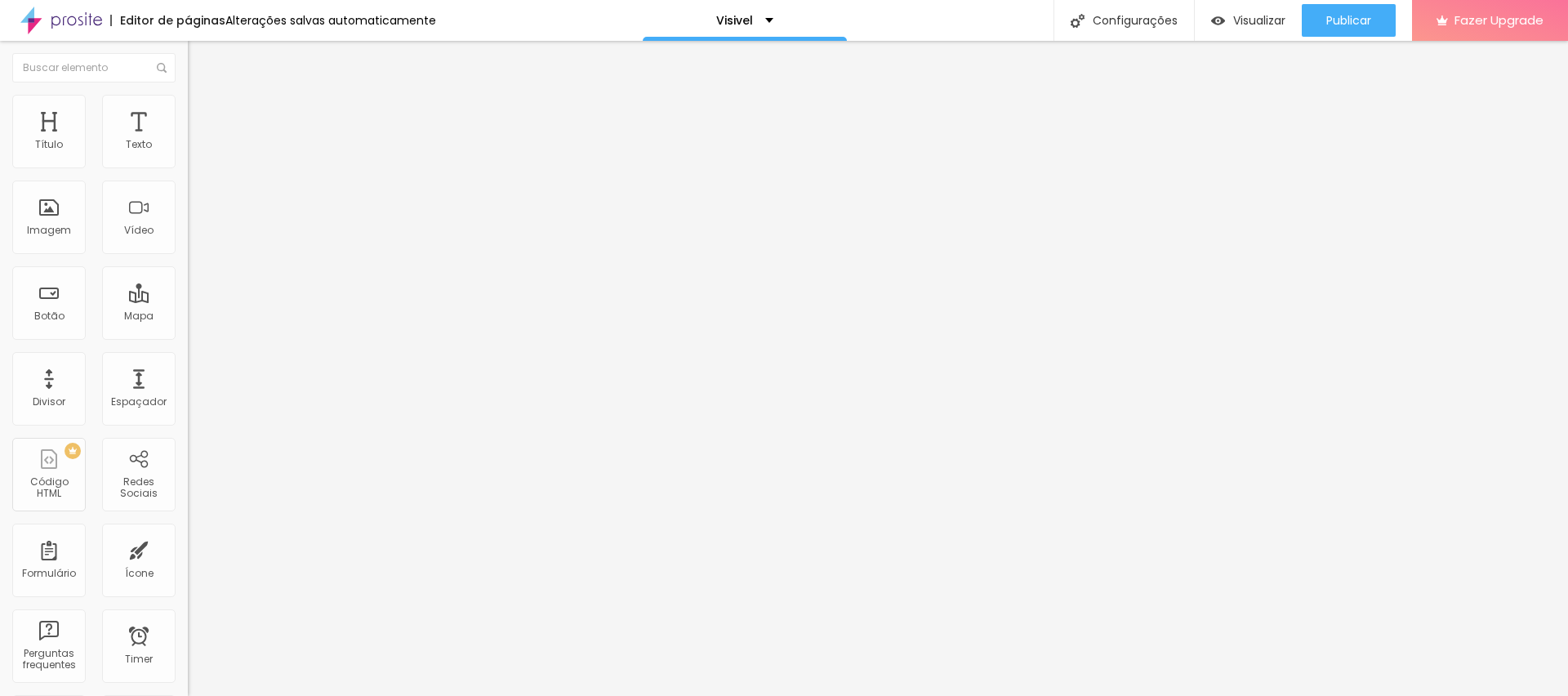
drag, startPoint x: 686, startPoint y: 411, endPoint x: 732, endPoint y: 410, distance: 46.0
click at [187, 173] on span "Editar perguntas" at bounding box center [233, 166] width 93 height 14
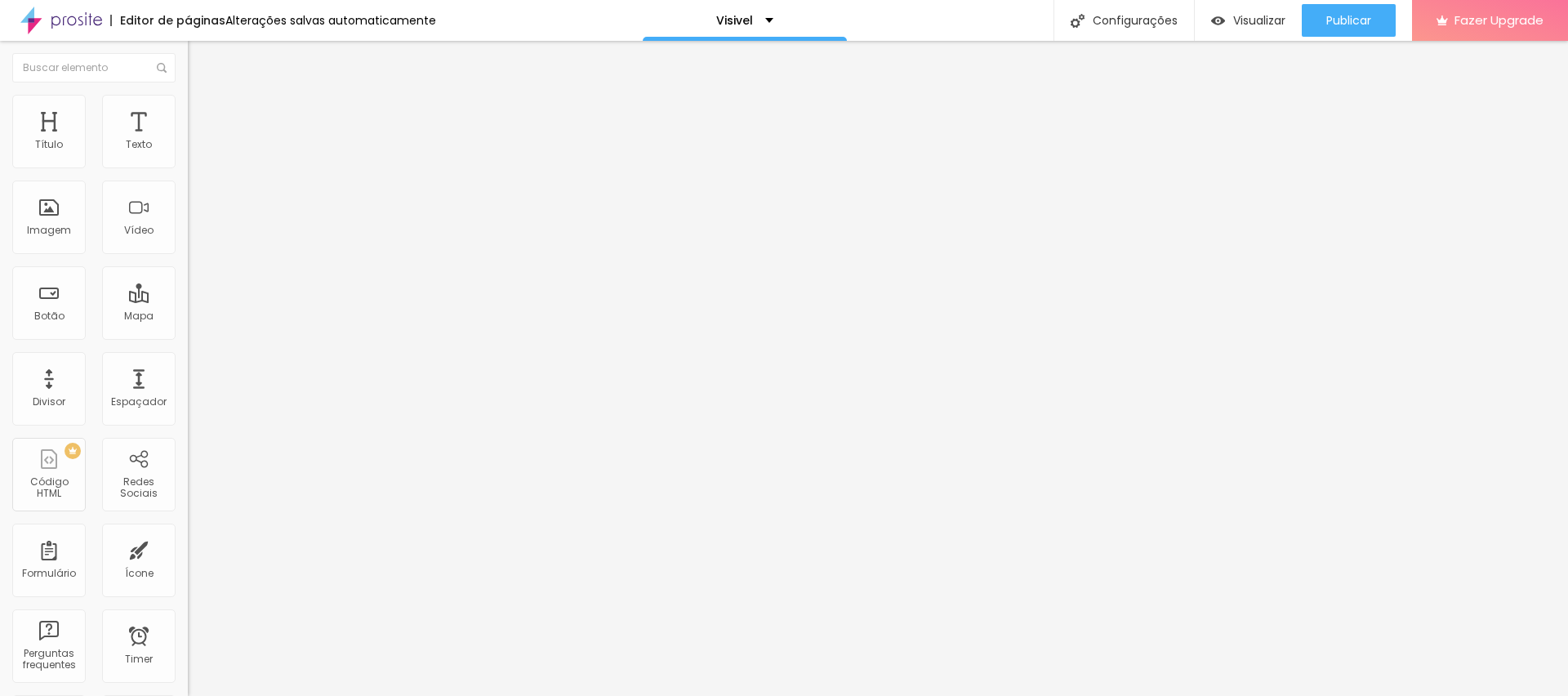
drag, startPoint x: 378, startPoint y: 243, endPoint x: 378, endPoint y: 208, distance: 35.0
drag, startPoint x: 360, startPoint y: 296, endPoint x: 363, endPoint y: 258, distance: 38.1
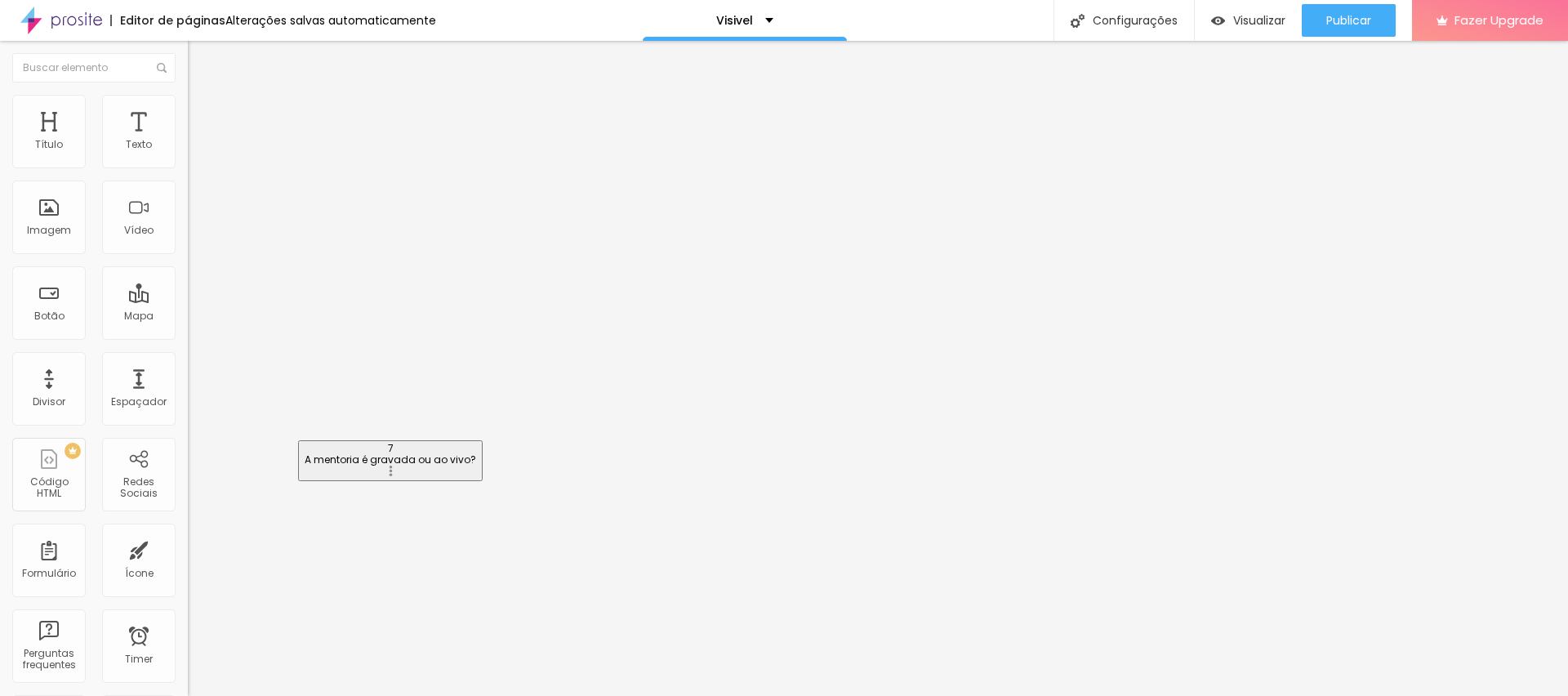
drag, startPoint x: 366, startPoint y: 400, endPoint x: 363, endPoint y: 461, distance: 61.1
drag, startPoint x: 362, startPoint y: 395, endPoint x: 359, endPoint y: 345, distance: 50.1
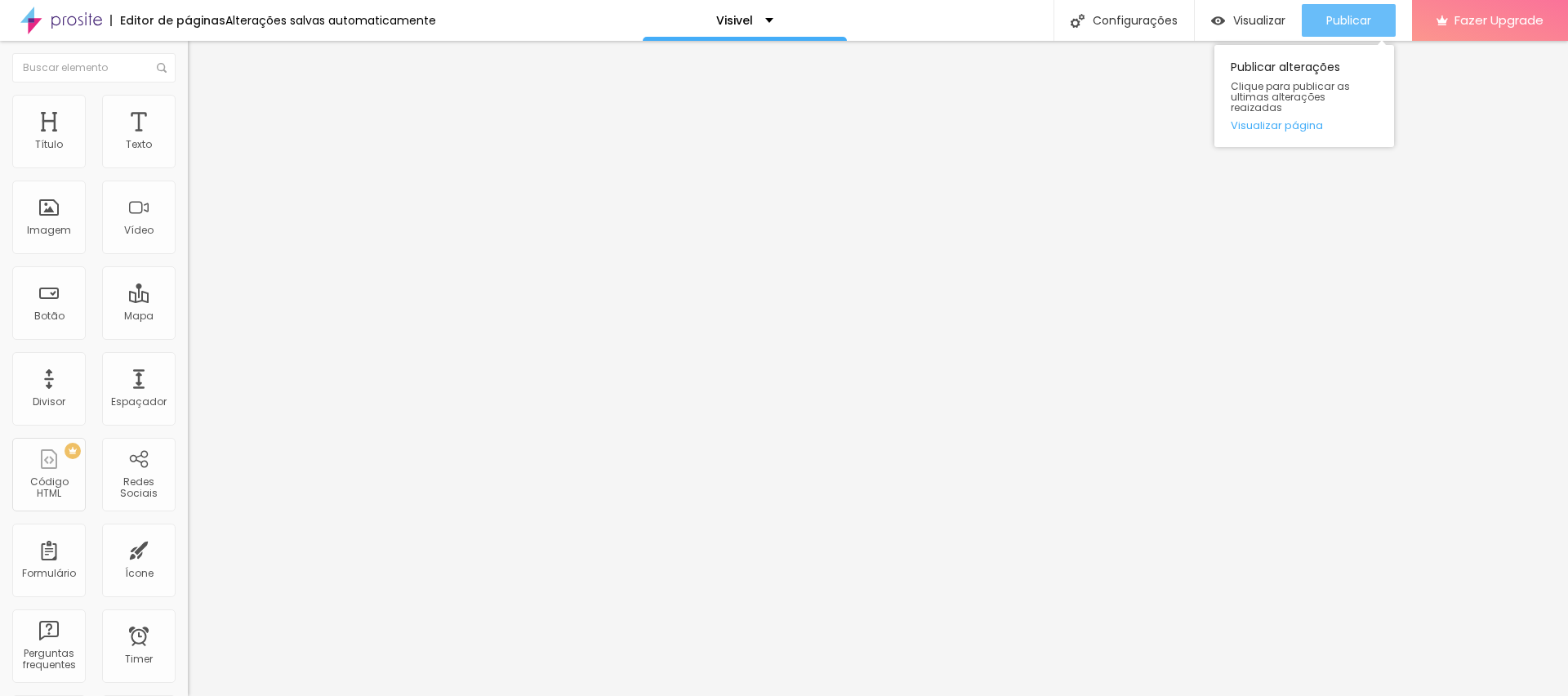
click at [1353, 19] on span "Publicar" at bounding box center [1348, 21] width 45 height 13
